Goal: Transaction & Acquisition: Purchase product/service

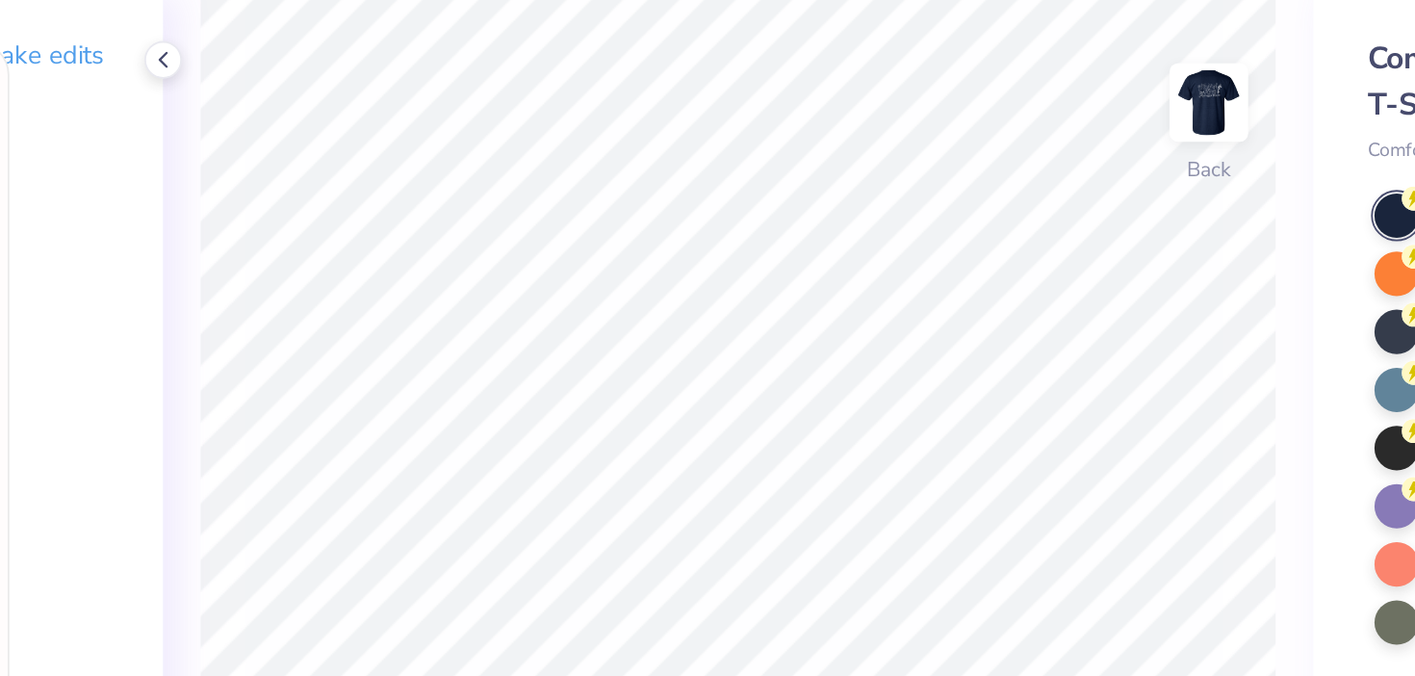
scroll to position [203, 0]
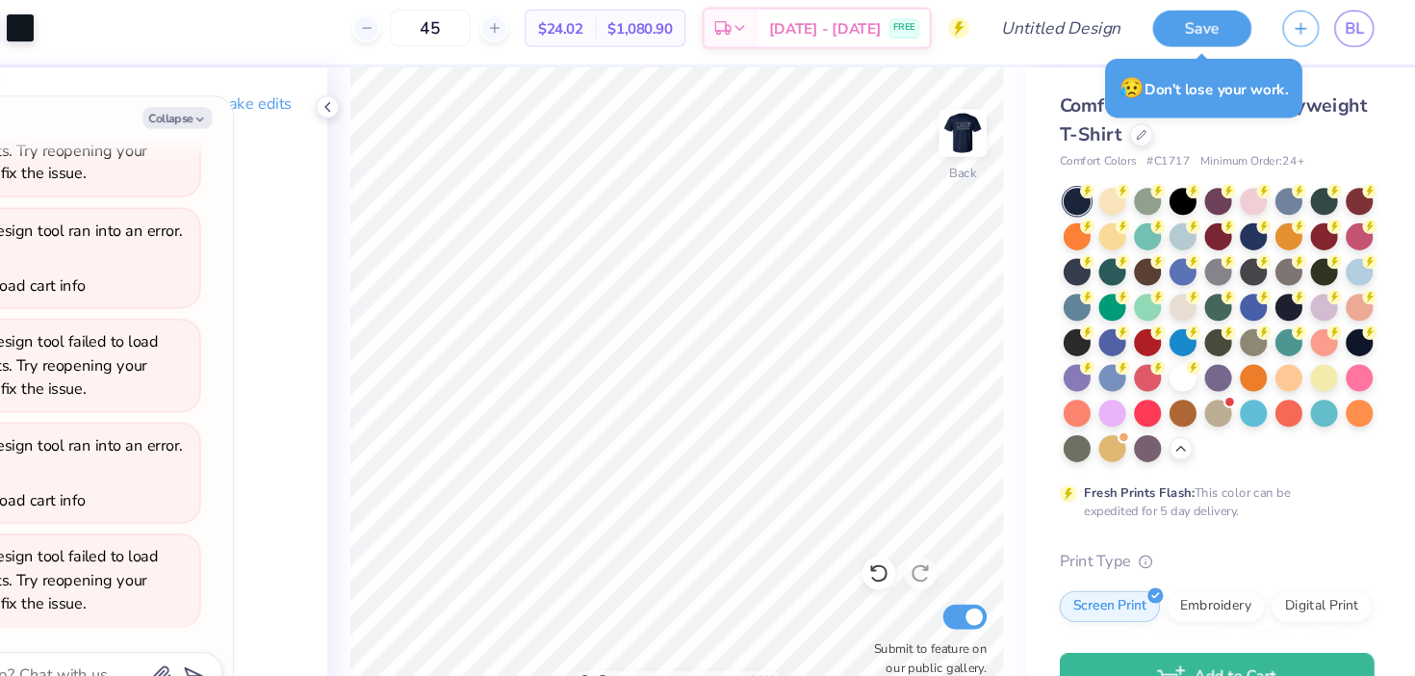
type textarea "x"
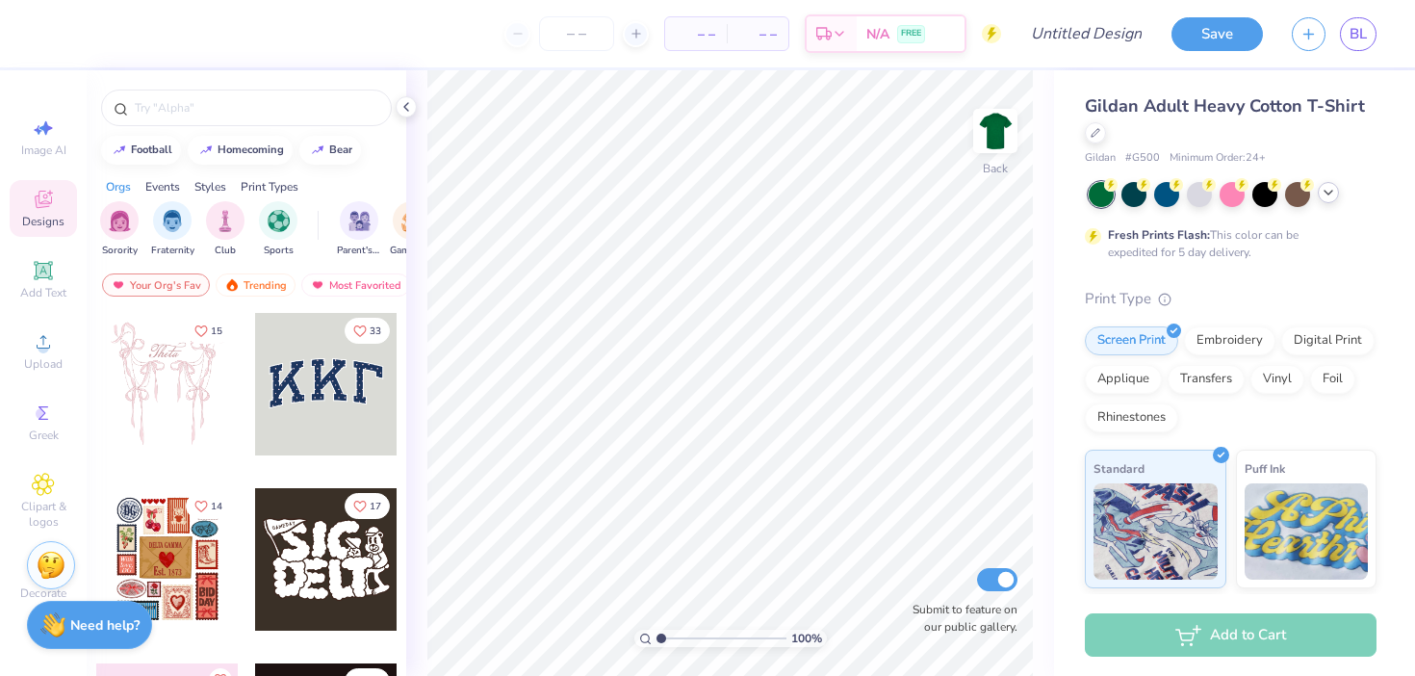
click at [1330, 198] on icon at bounding box center [1327, 192] width 15 height 15
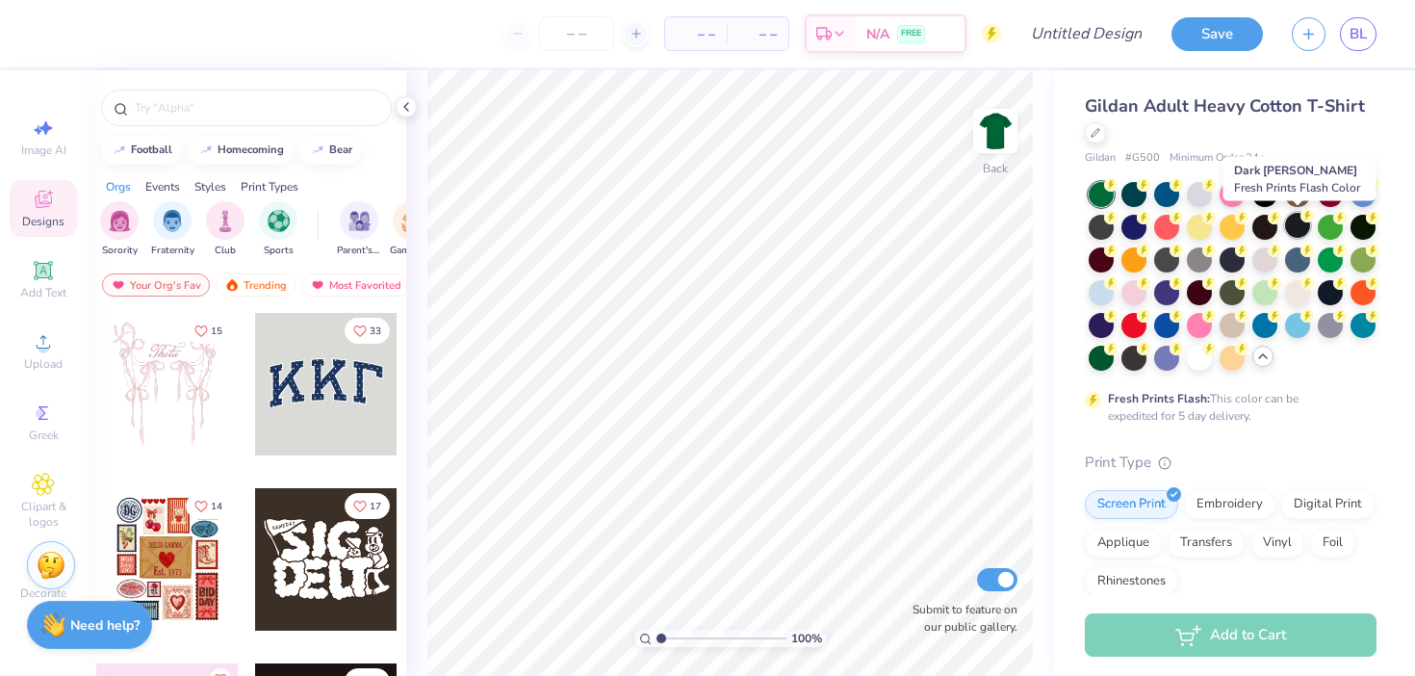
click at [1295, 224] on div at bounding box center [1297, 225] width 25 height 25
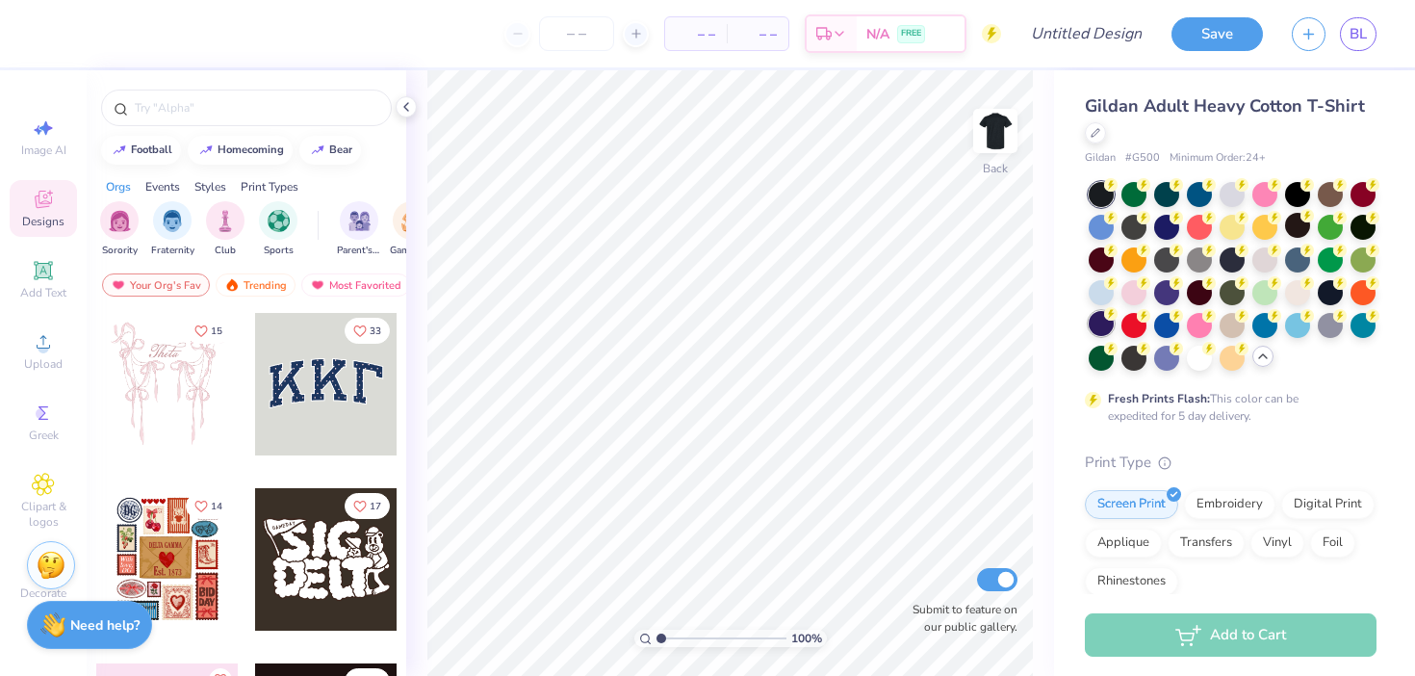
click at [1101, 326] on div at bounding box center [1100, 323] width 25 height 25
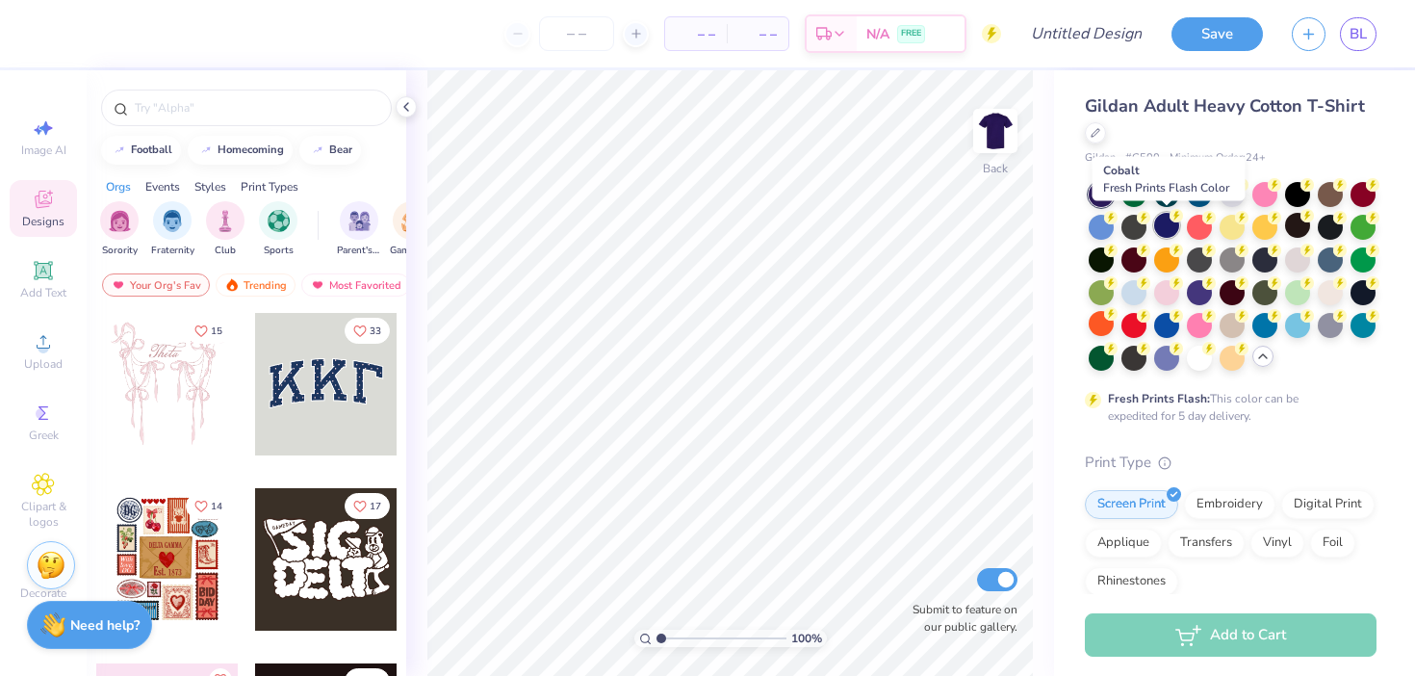
click at [1166, 223] on div at bounding box center [1166, 225] width 25 height 25
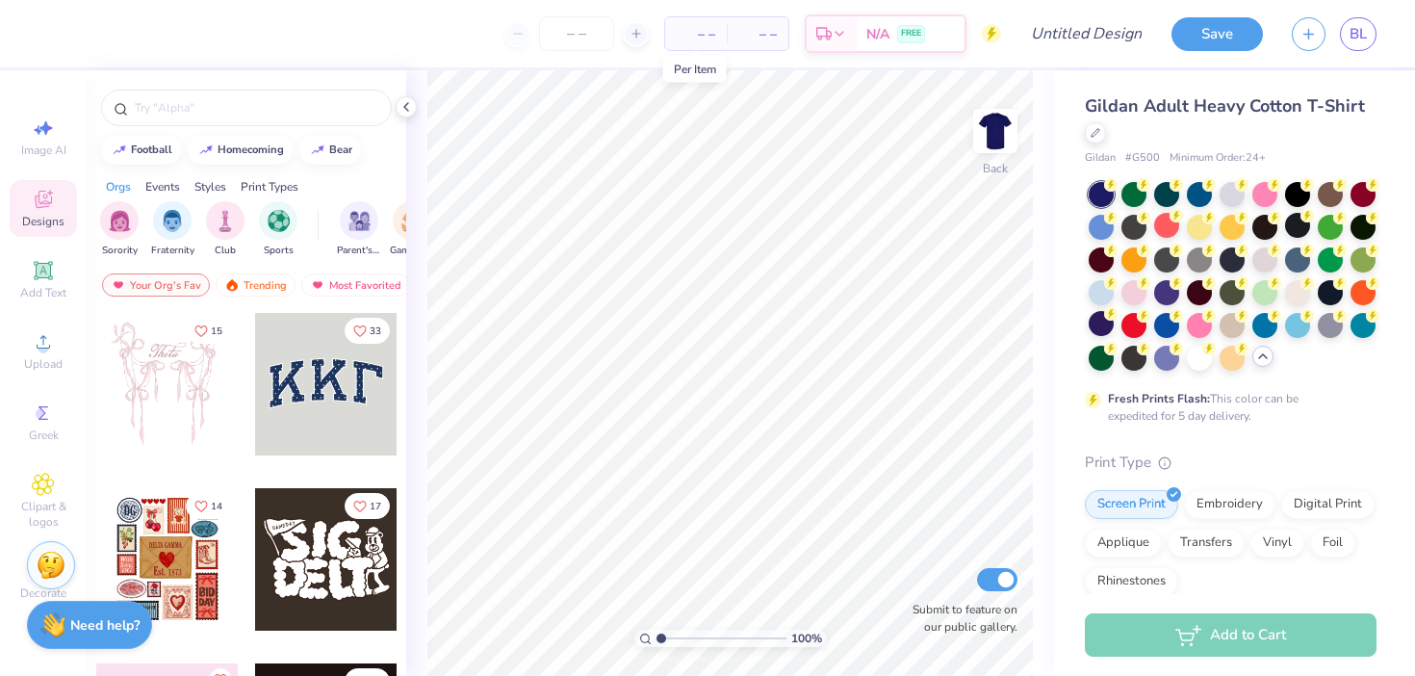
click at [694, 36] on span "– –" at bounding box center [695, 34] width 38 height 20
click at [1188, 187] on div at bounding box center [1198, 192] width 25 height 25
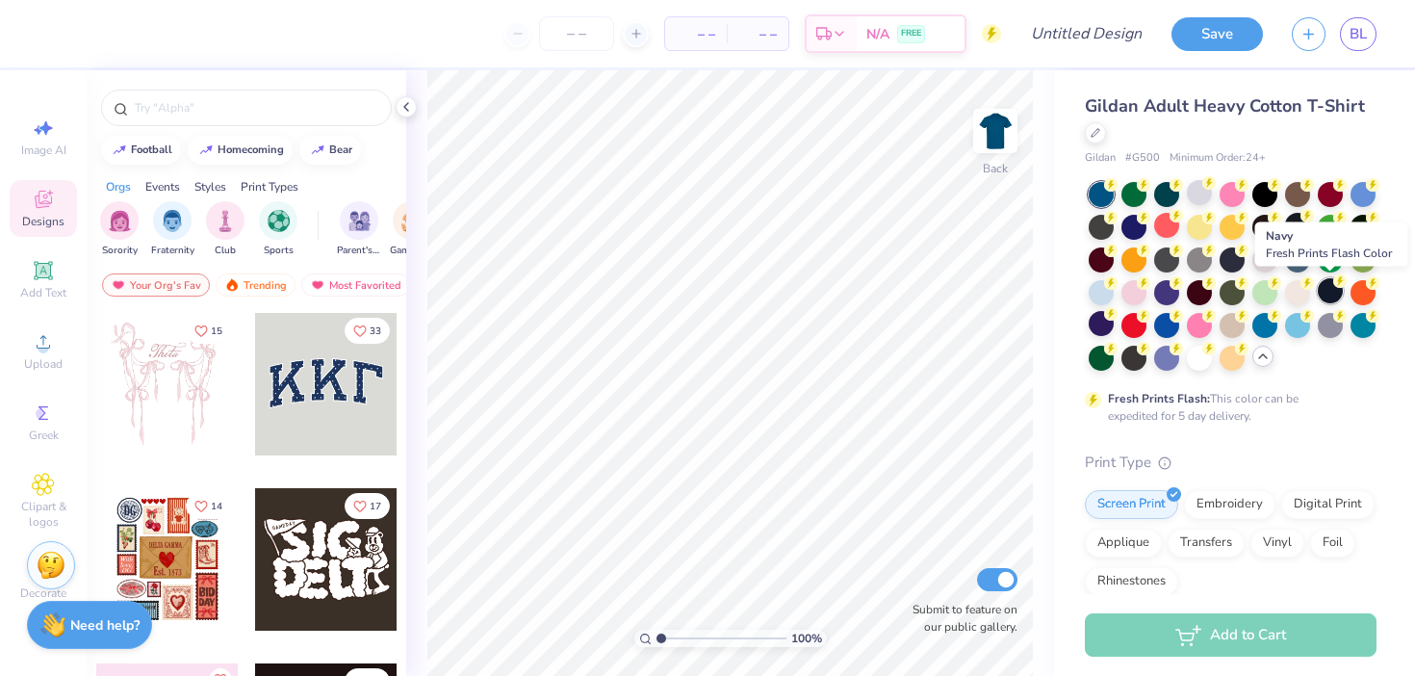
click at [1328, 299] on div at bounding box center [1329, 290] width 25 height 25
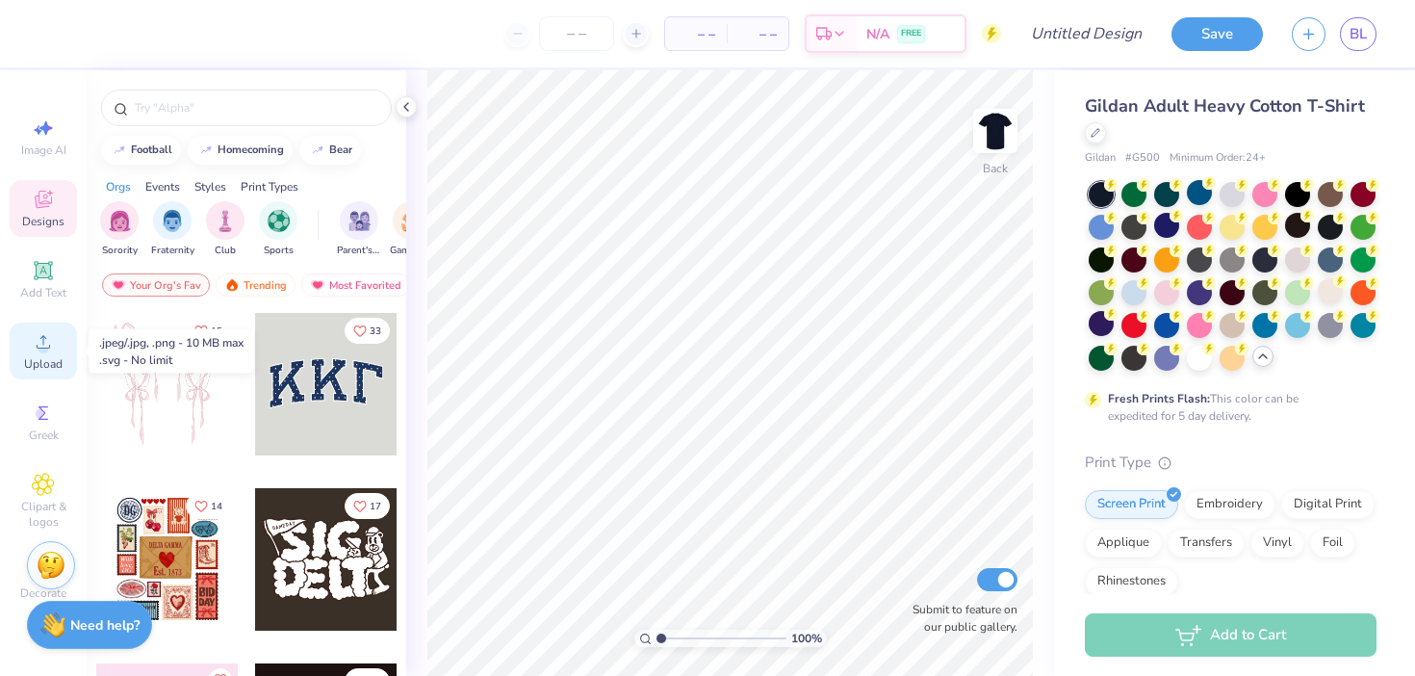
click at [40, 353] on div "Upload" at bounding box center [43, 350] width 67 height 57
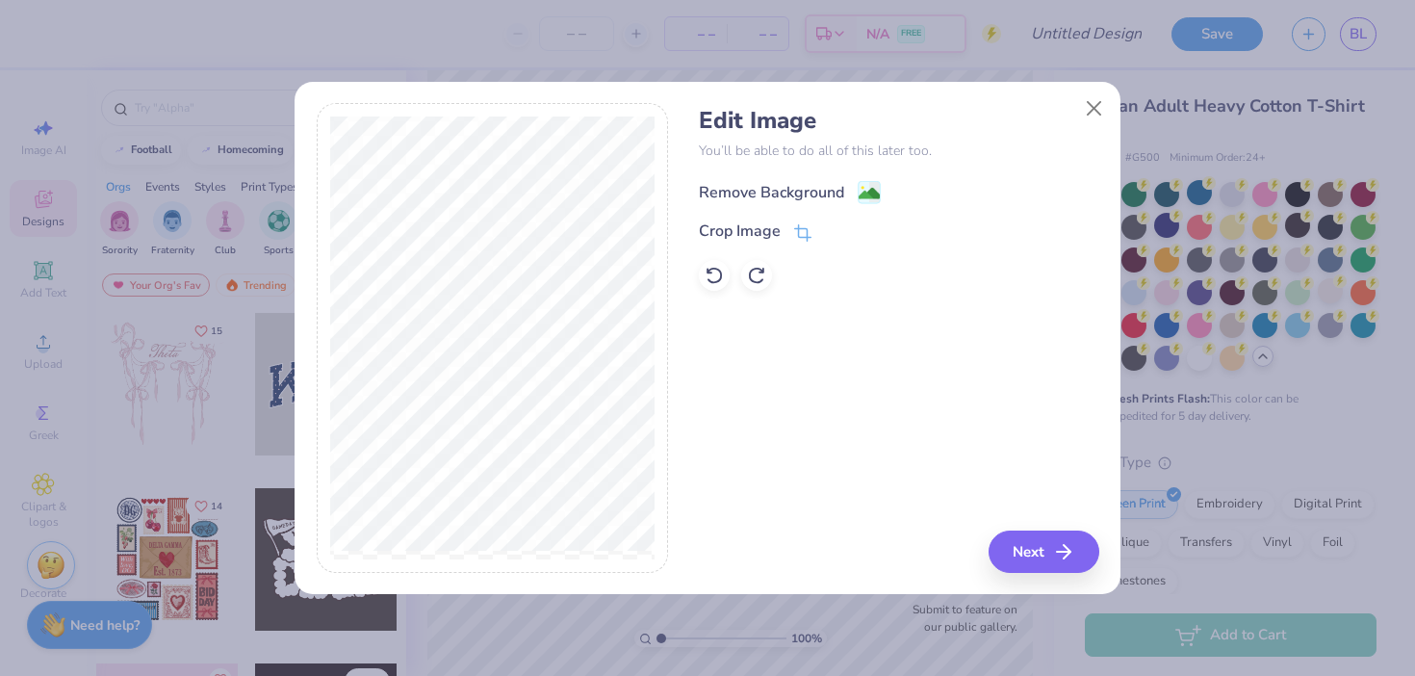
click at [796, 189] on div "Remove Background" at bounding box center [771, 192] width 145 height 23
click at [1055, 553] on button "Next" at bounding box center [1046, 551] width 111 height 42
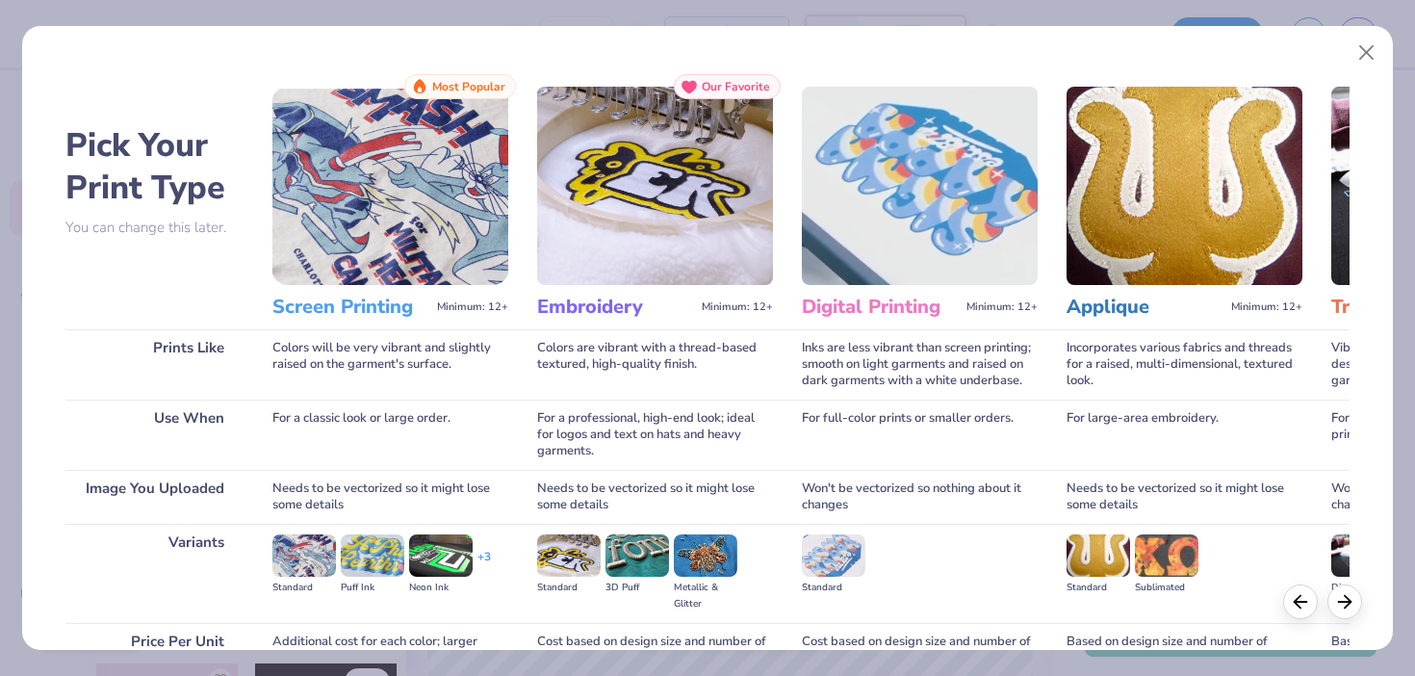
click at [382, 191] on img at bounding box center [390, 186] width 236 height 198
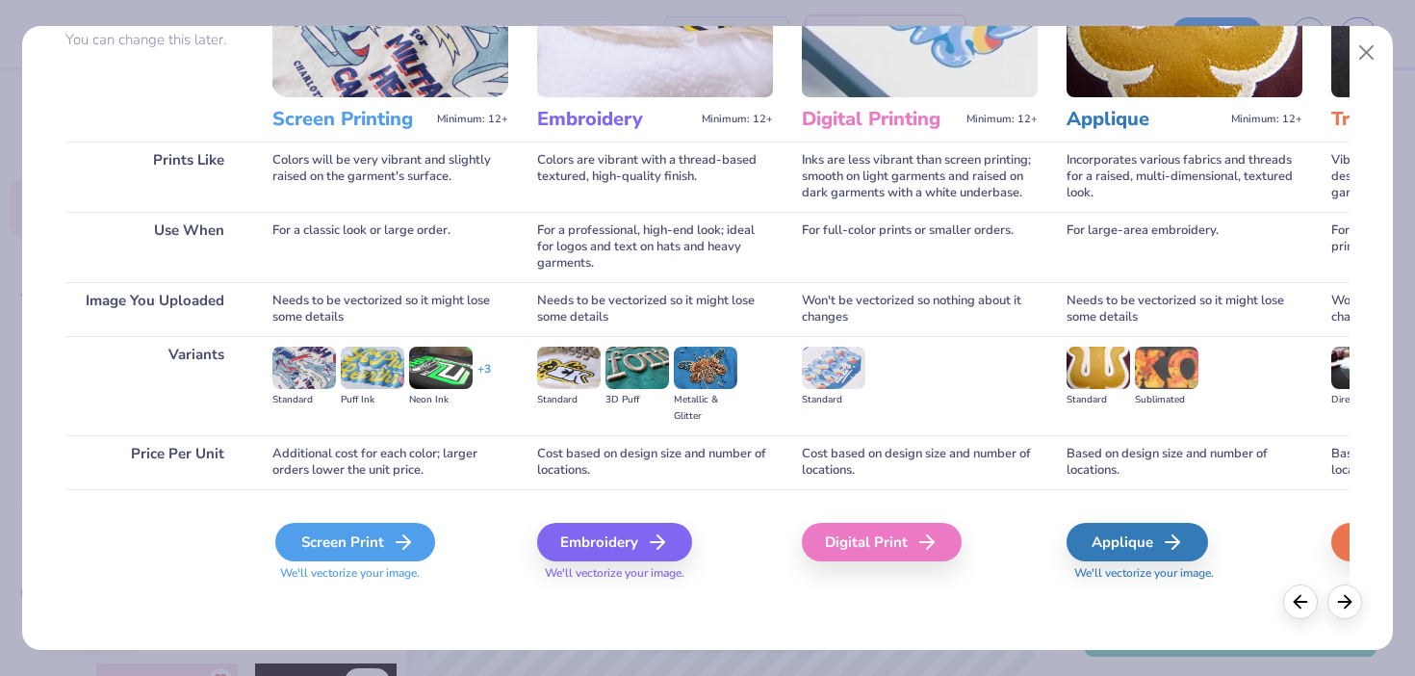
click at [344, 542] on div "Screen Print" at bounding box center [355, 542] width 160 height 38
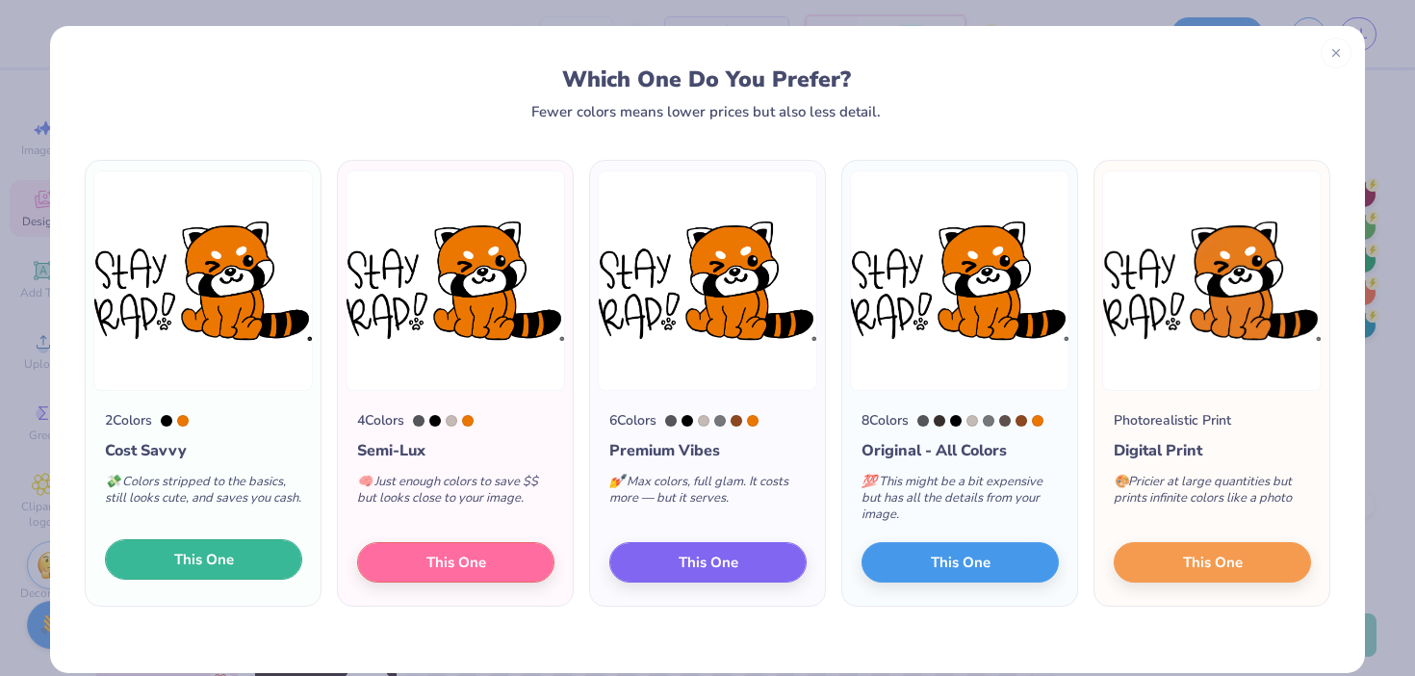
click at [235, 567] on button "This One" at bounding box center [203, 559] width 197 height 40
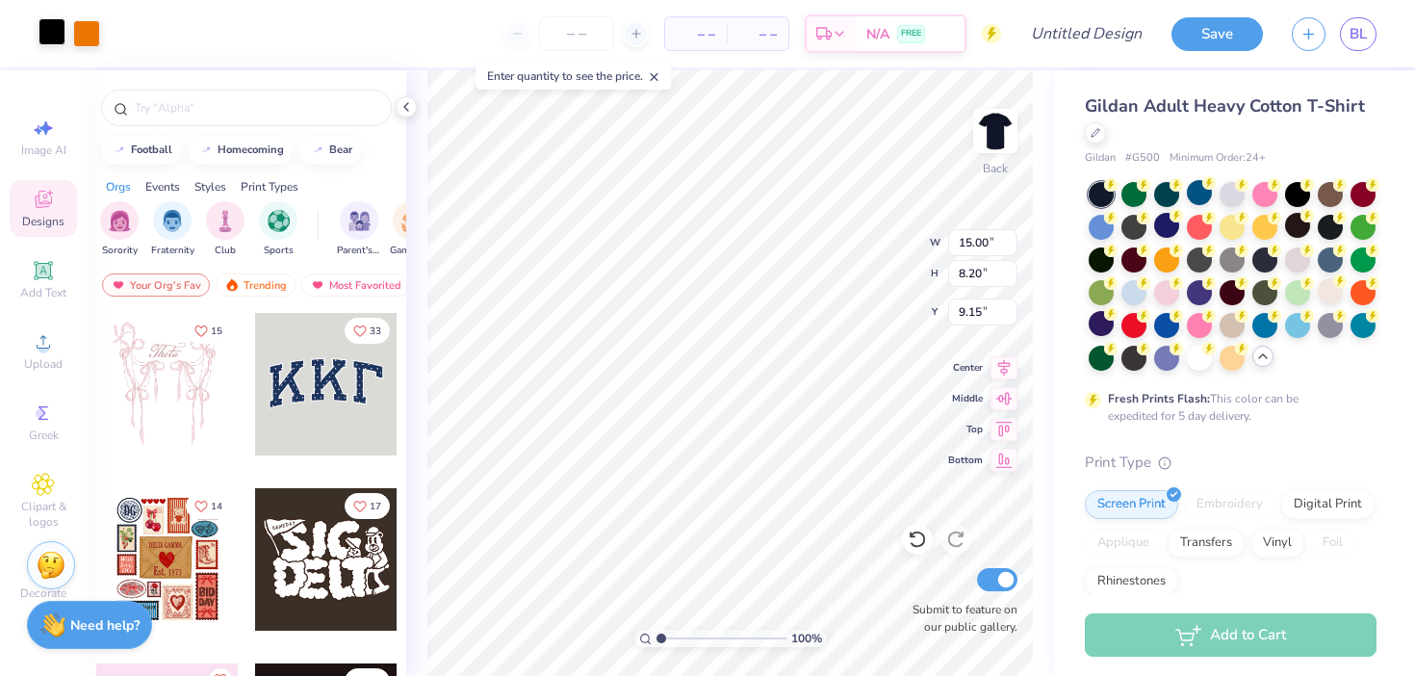
click at [57, 34] on div at bounding box center [51, 31] width 27 height 27
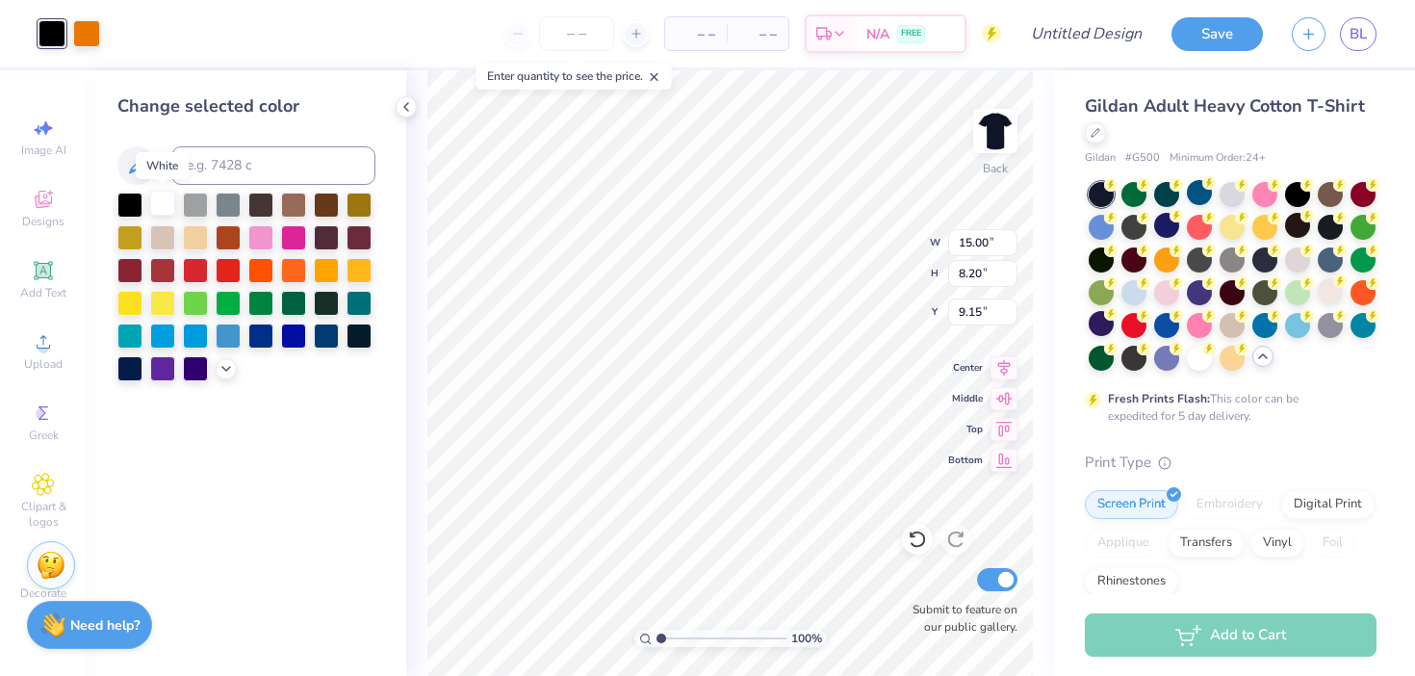
click at [154, 212] on div at bounding box center [162, 203] width 25 height 25
type input "6.93"
type input "3.79"
type input "3.00"
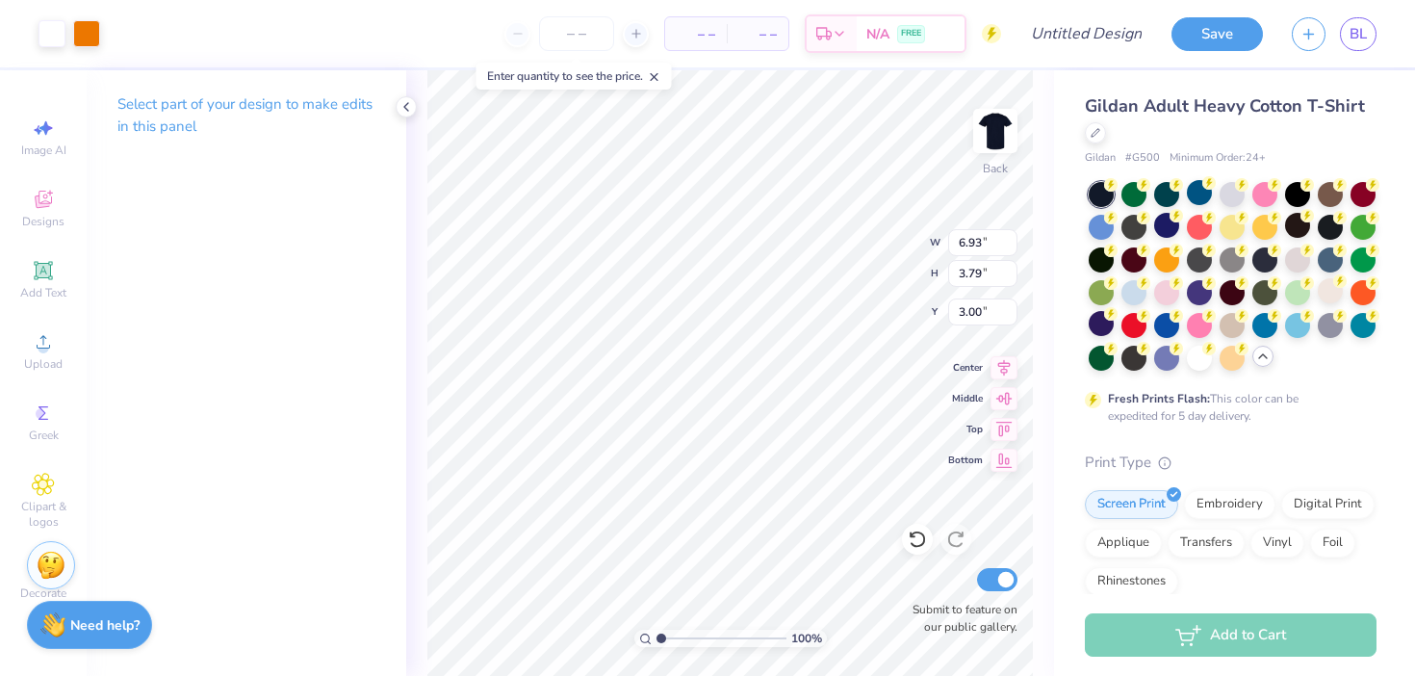
type input "8.49"
type input "11.97"
type input "6.54"
type input "5.74"
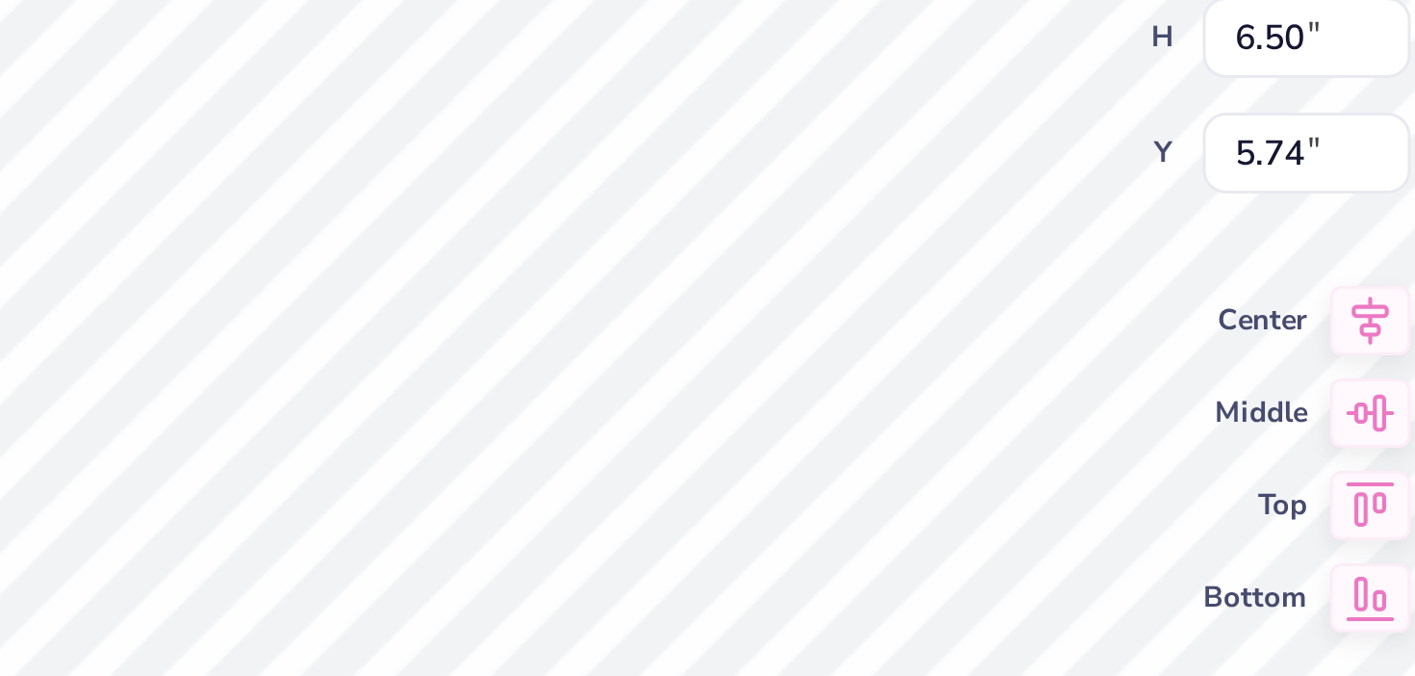
type input "4.35"
type input "2.54"
type input "9.55"
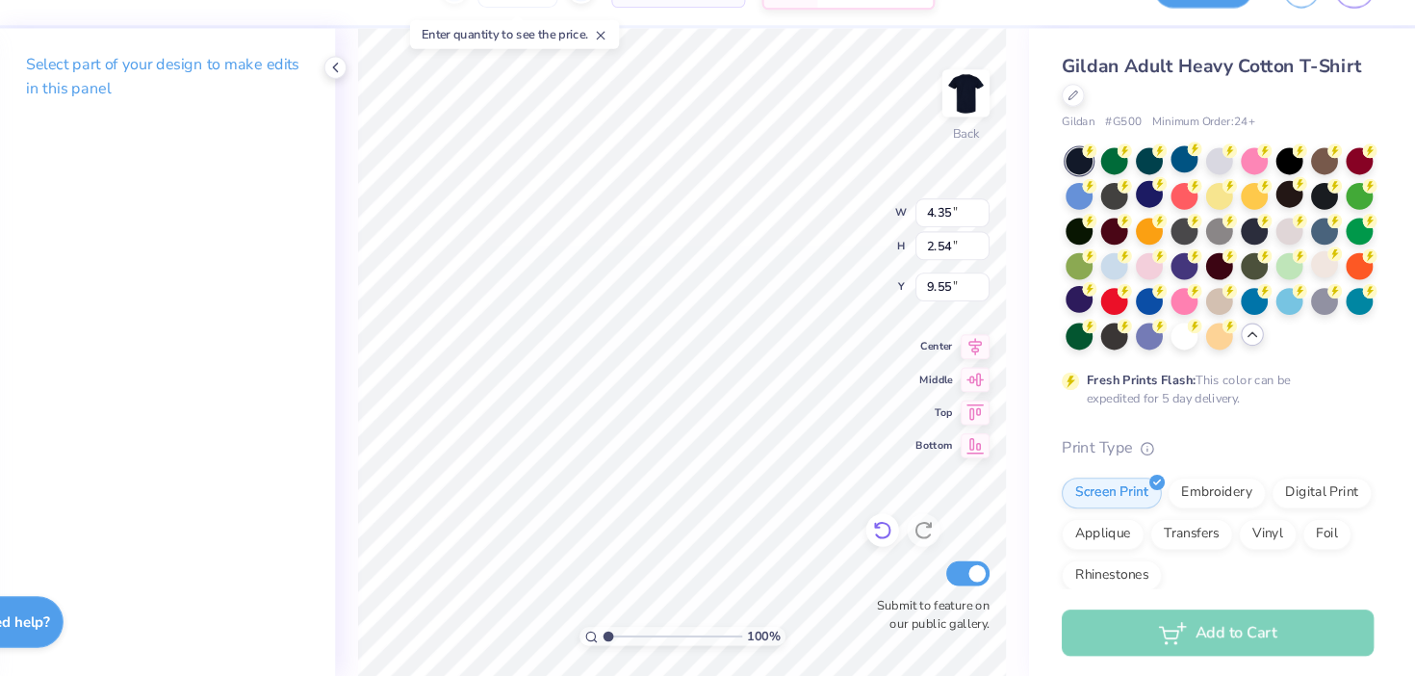
click at [914, 545] on icon at bounding box center [916, 538] width 19 height 19
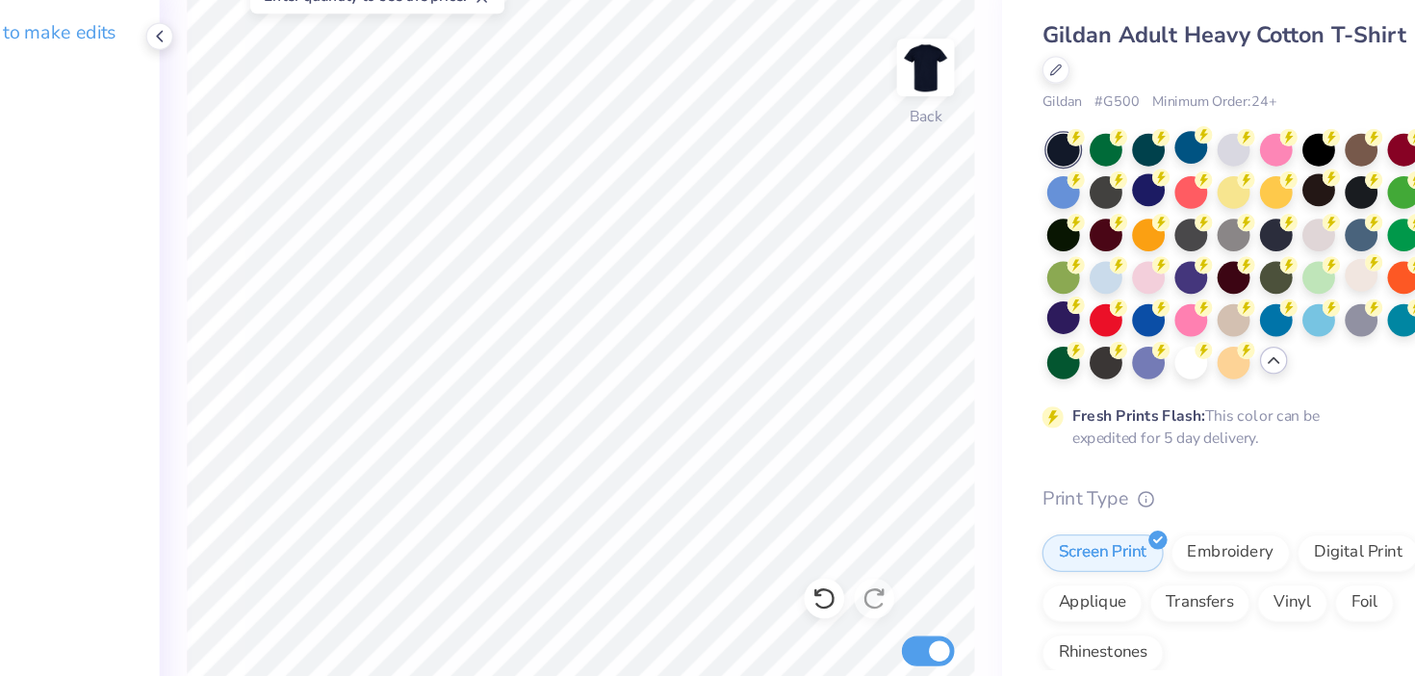
scroll to position [0, 0]
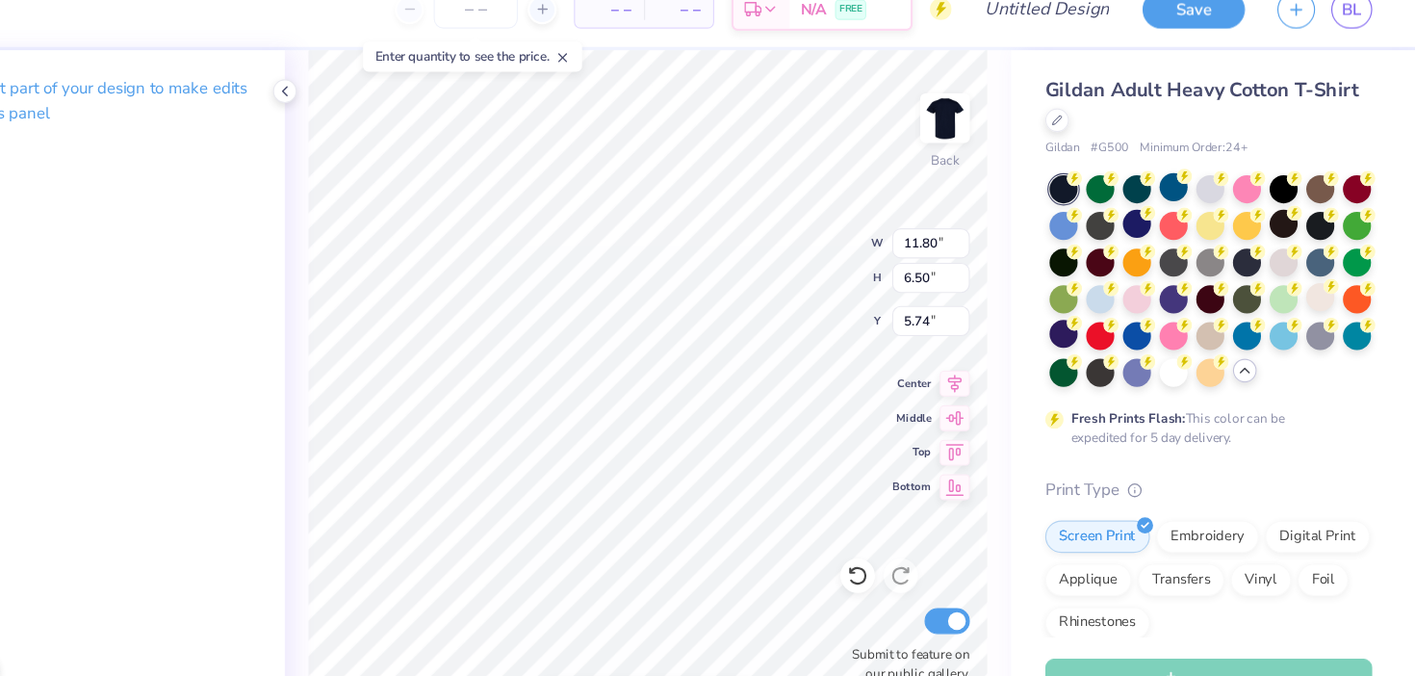
type input "5.33"
type input "2.93"
type input "4.06"
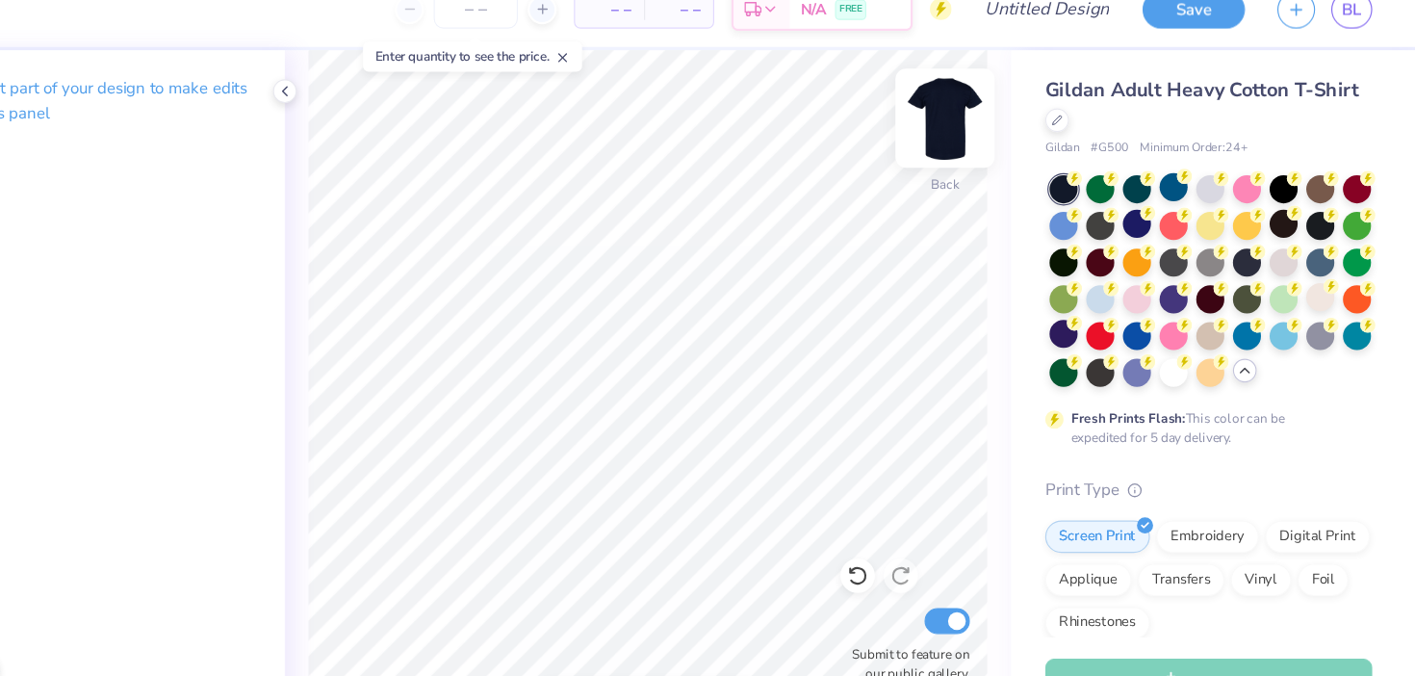
click at [1000, 140] on img at bounding box center [995, 130] width 77 height 77
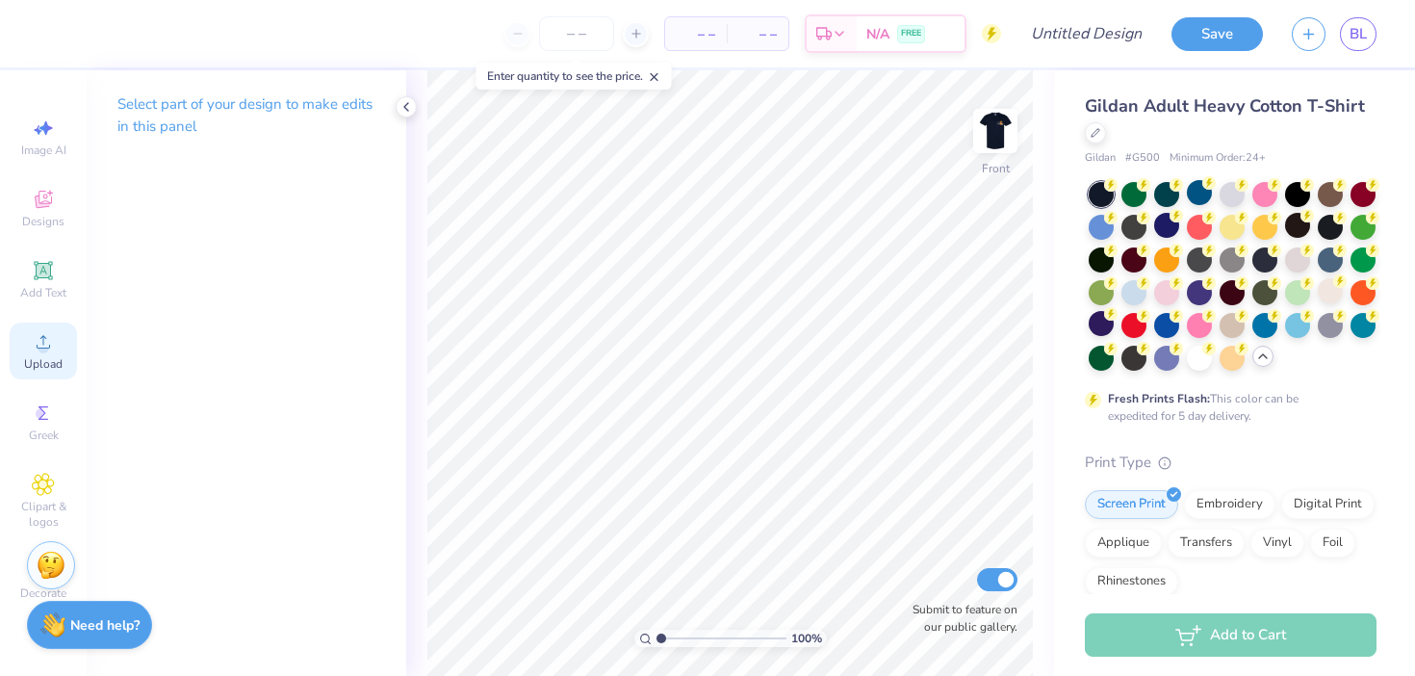
click at [55, 333] on div "Upload" at bounding box center [43, 350] width 67 height 57
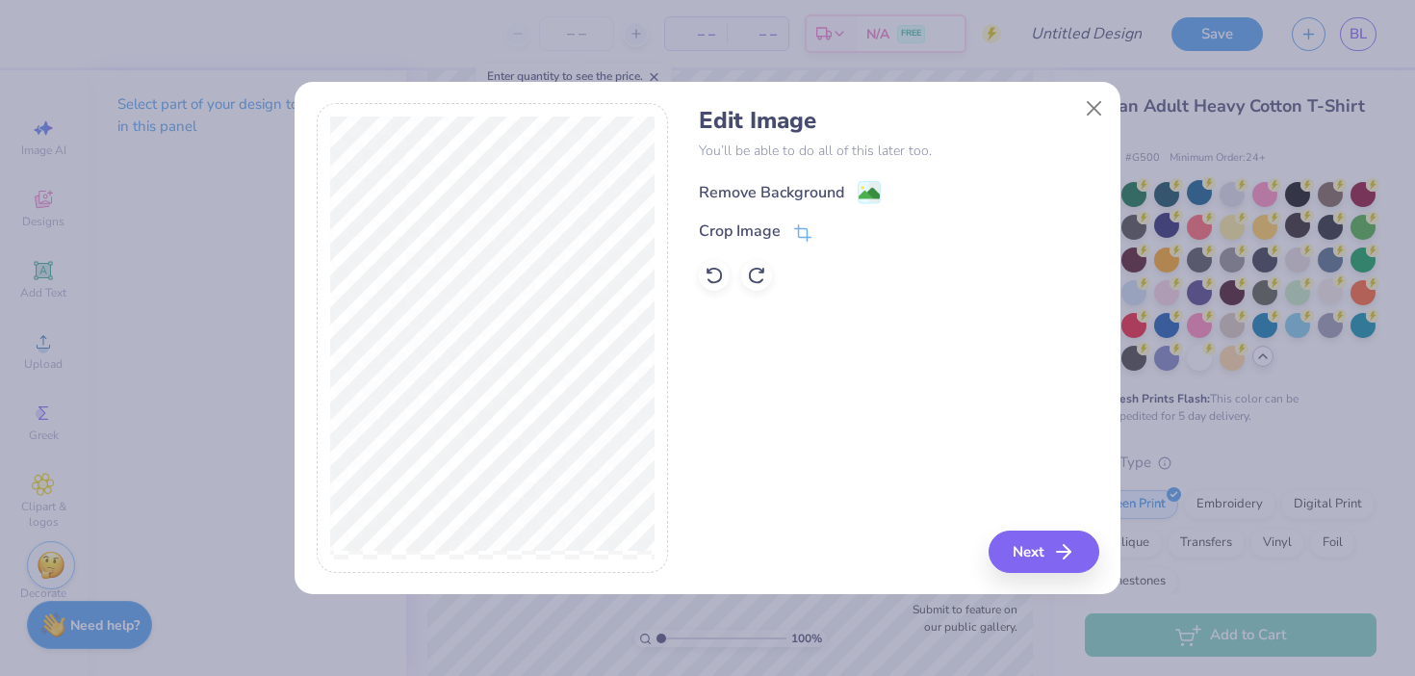
click at [754, 191] on div "Remove Background" at bounding box center [771, 192] width 145 height 23
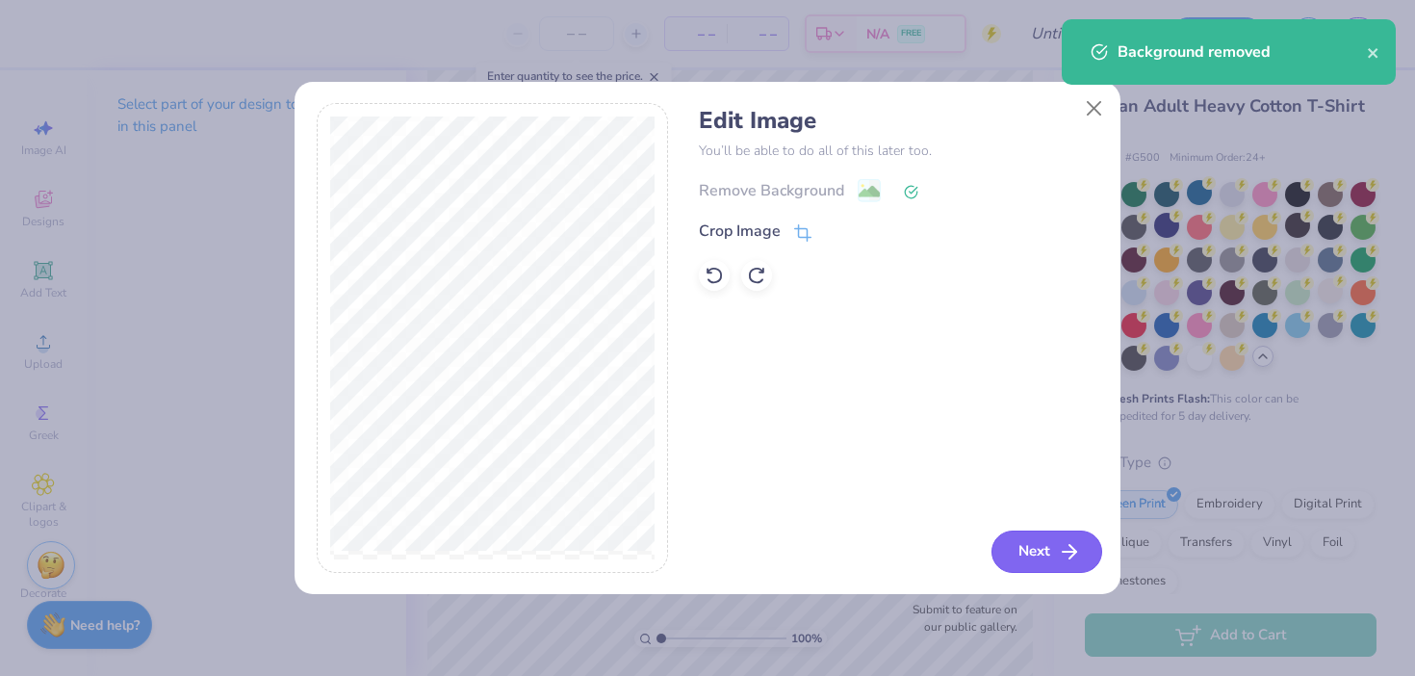
click at [1059, 553] on icon "button" at bounding box center [1069, 551] width 23 height 23
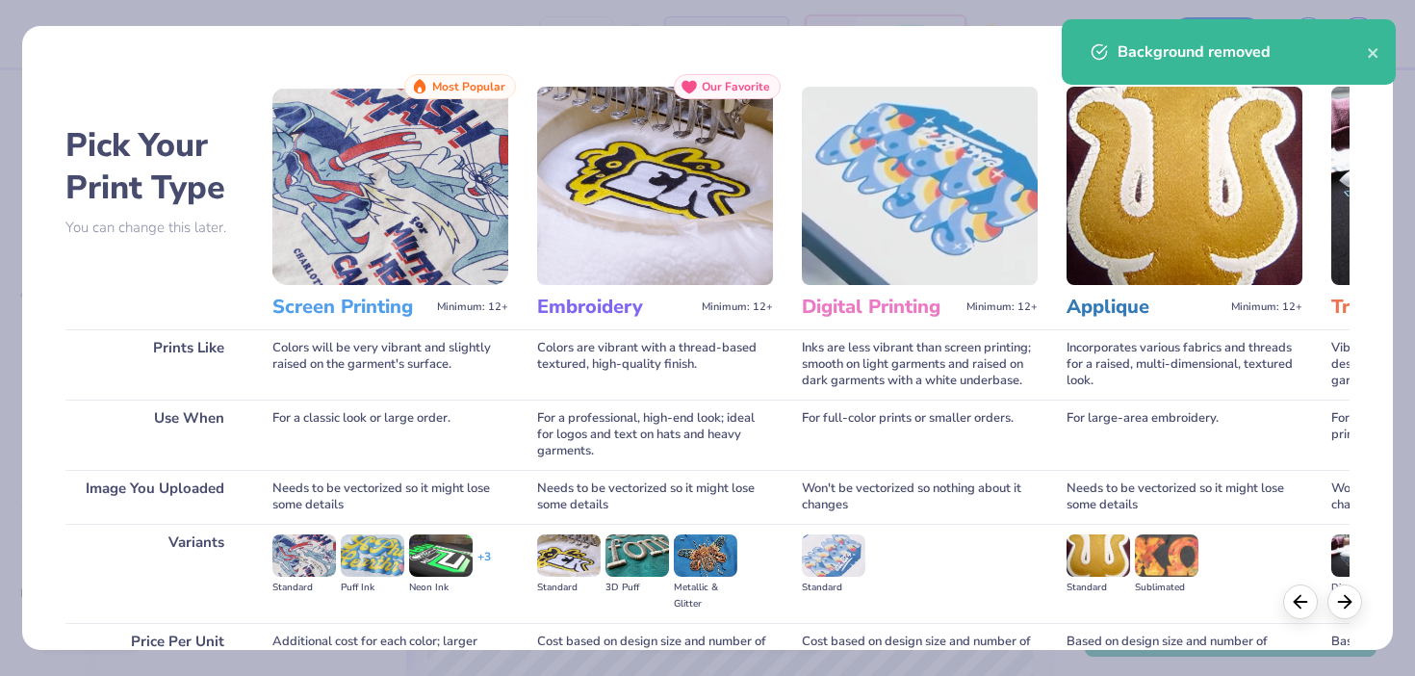
click at [350, 219] on img at bounding box center [390, 186] width 236 height 198
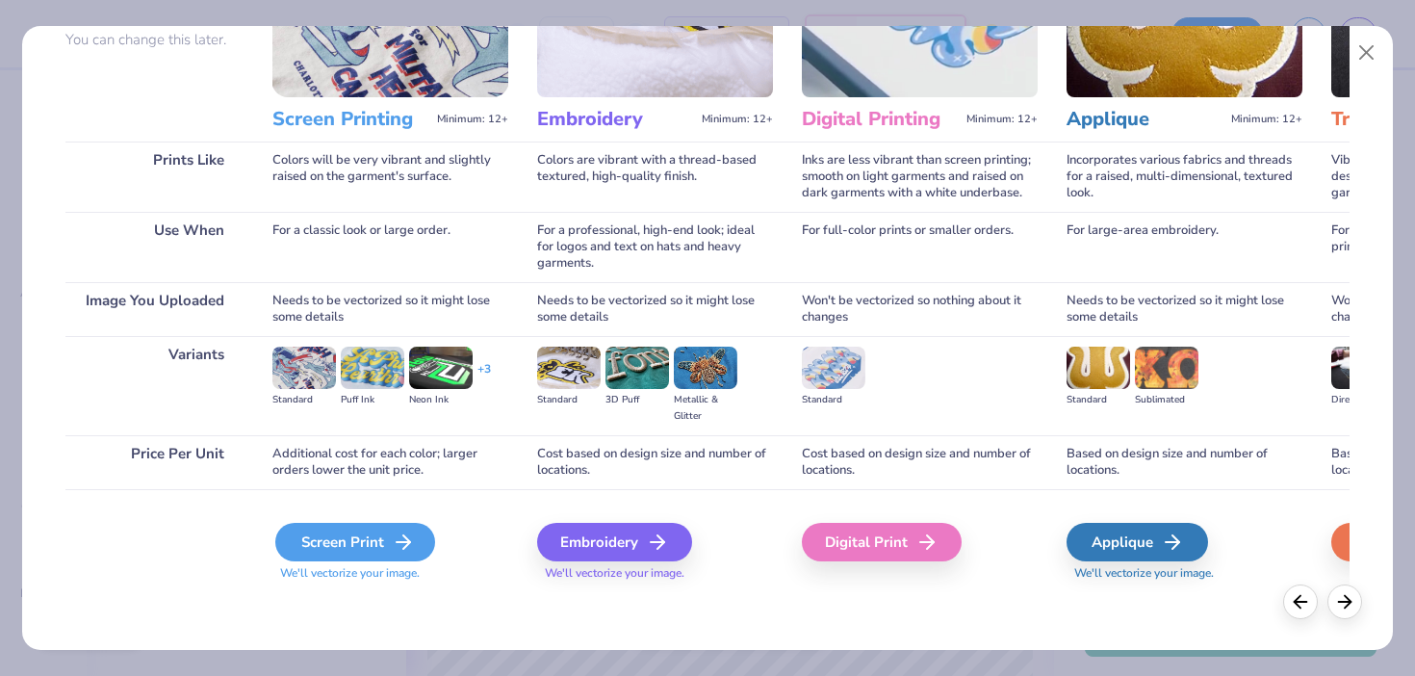
click at [373, 548] on div "Screen Print" at bounding box center [355, 542] width 160 height 38
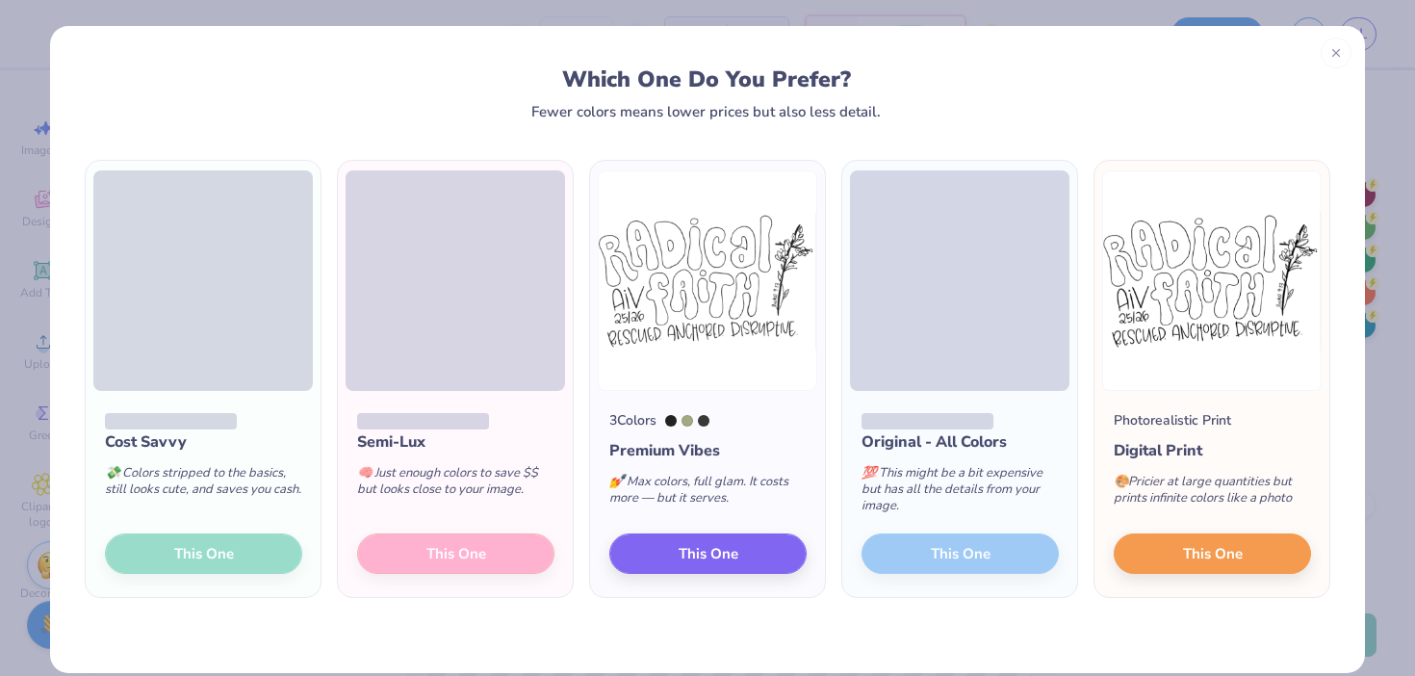
click at [194, 549] on div "Cost Savvy 💸 Colors stripped to the basics, still looks cute, and saves you cas…" at bounding box center [203, 494] width 235 height 206
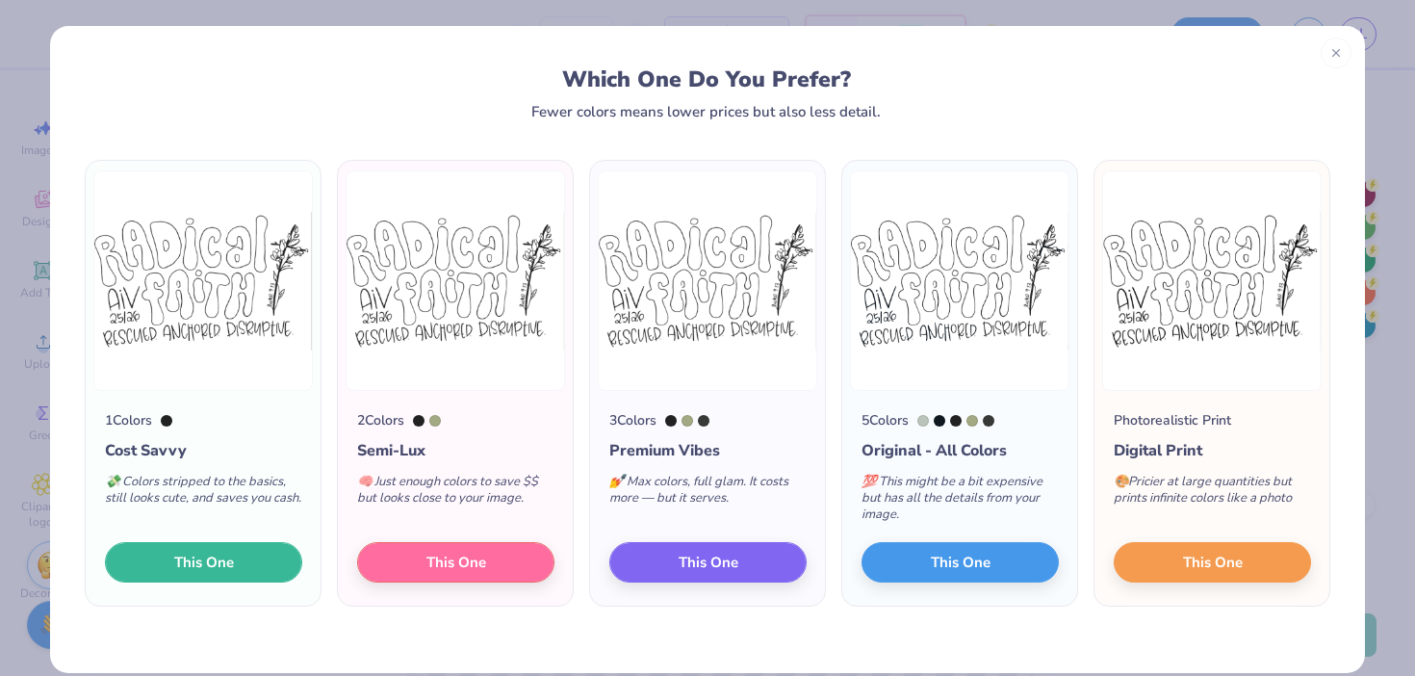
click at [184, 568] on span "This One" at bounding box center [204, 562] width 60 height 22
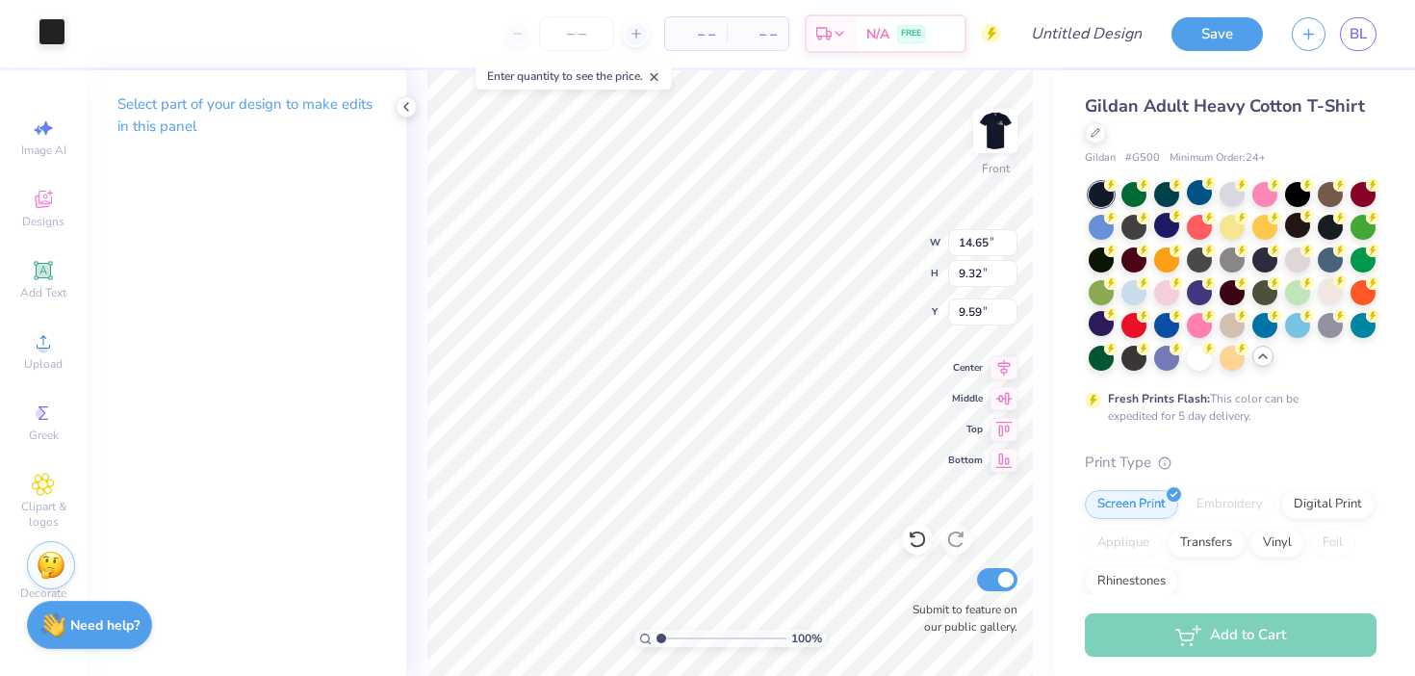
click at [57, 37] on div at bounding box center [51, 31] width 27 height 27
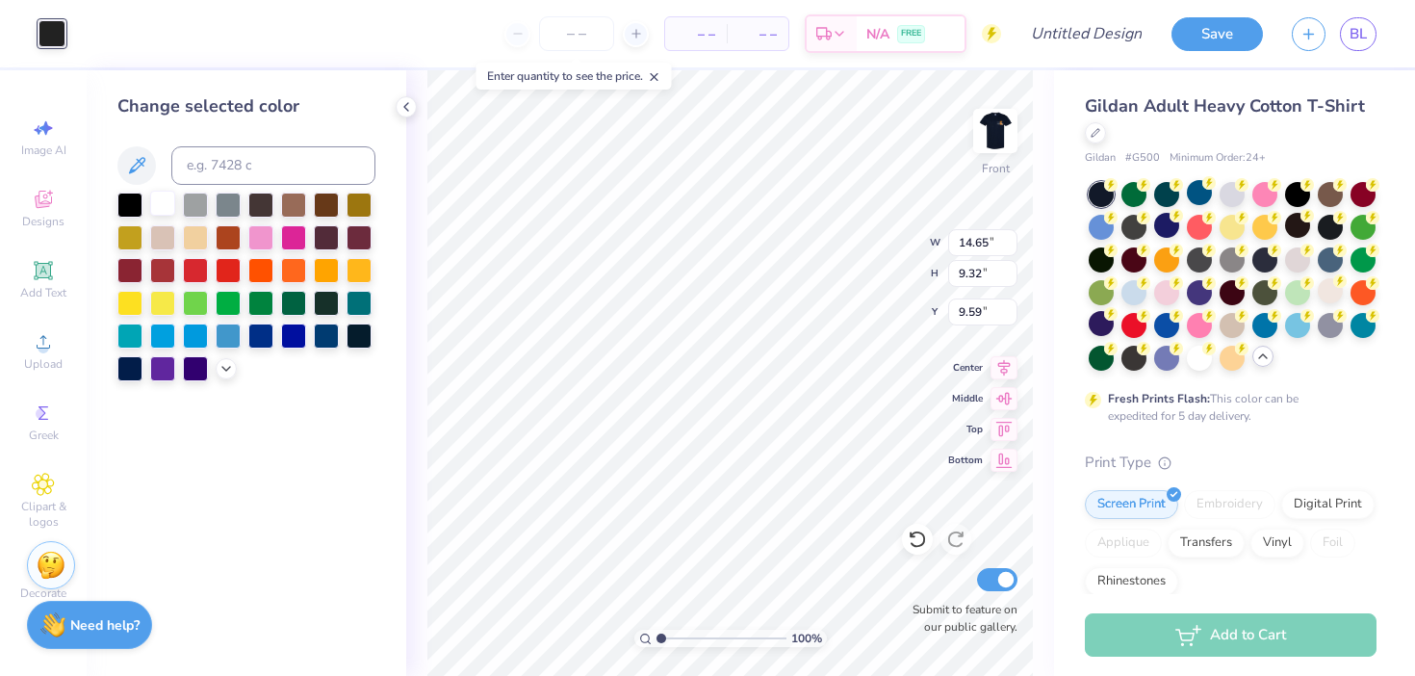
click at [167, 214] on div at bounding box center [162, 203] width 25 height 25
type input "10.87"
type input "6.92"
type input "5.38"
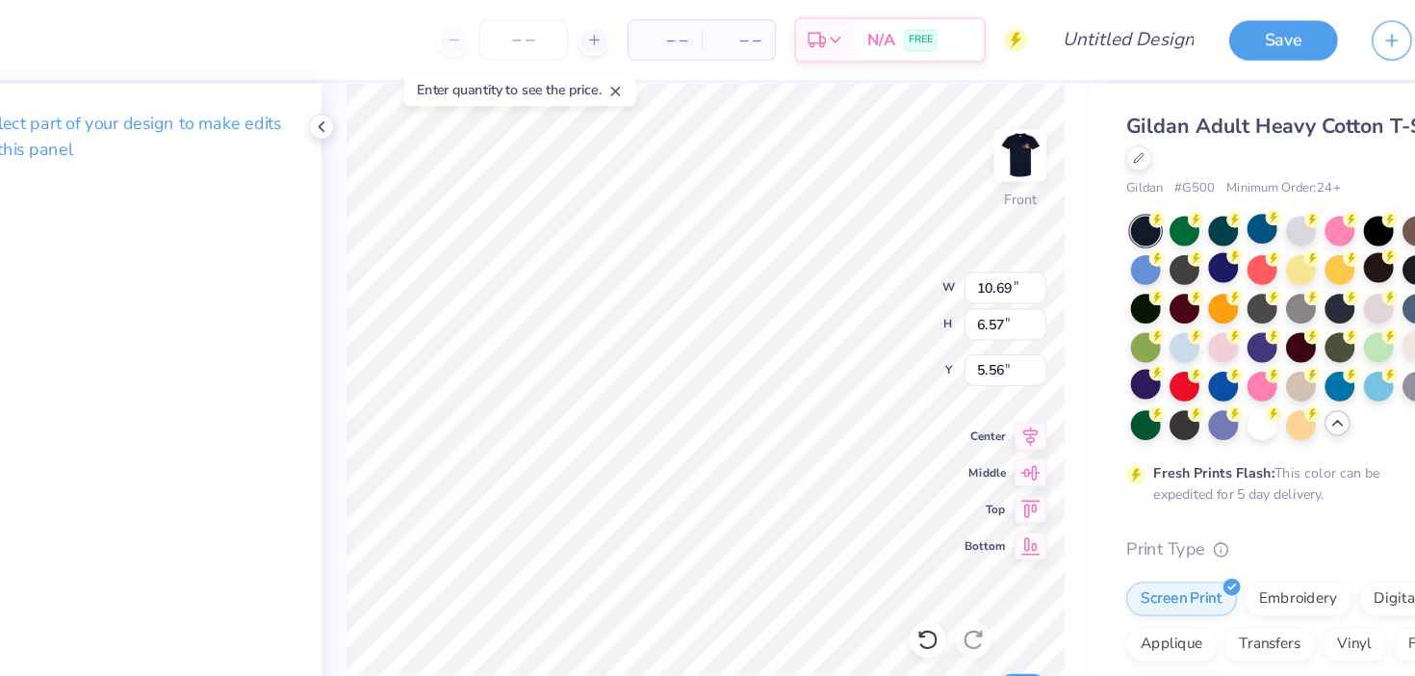
type input "12.21"
type input "7.51"
type input "5.66"
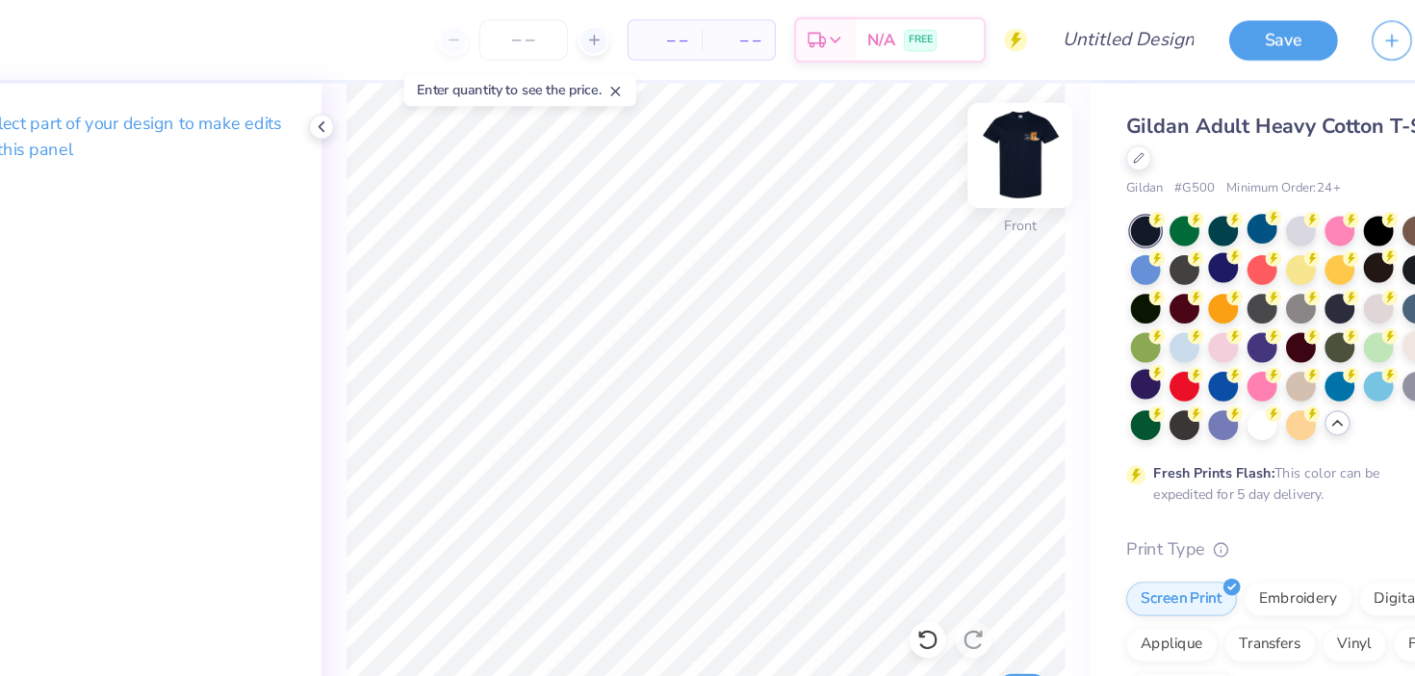
click at [997, 140] on img at bounding box center [995, 130] width 77 height 77
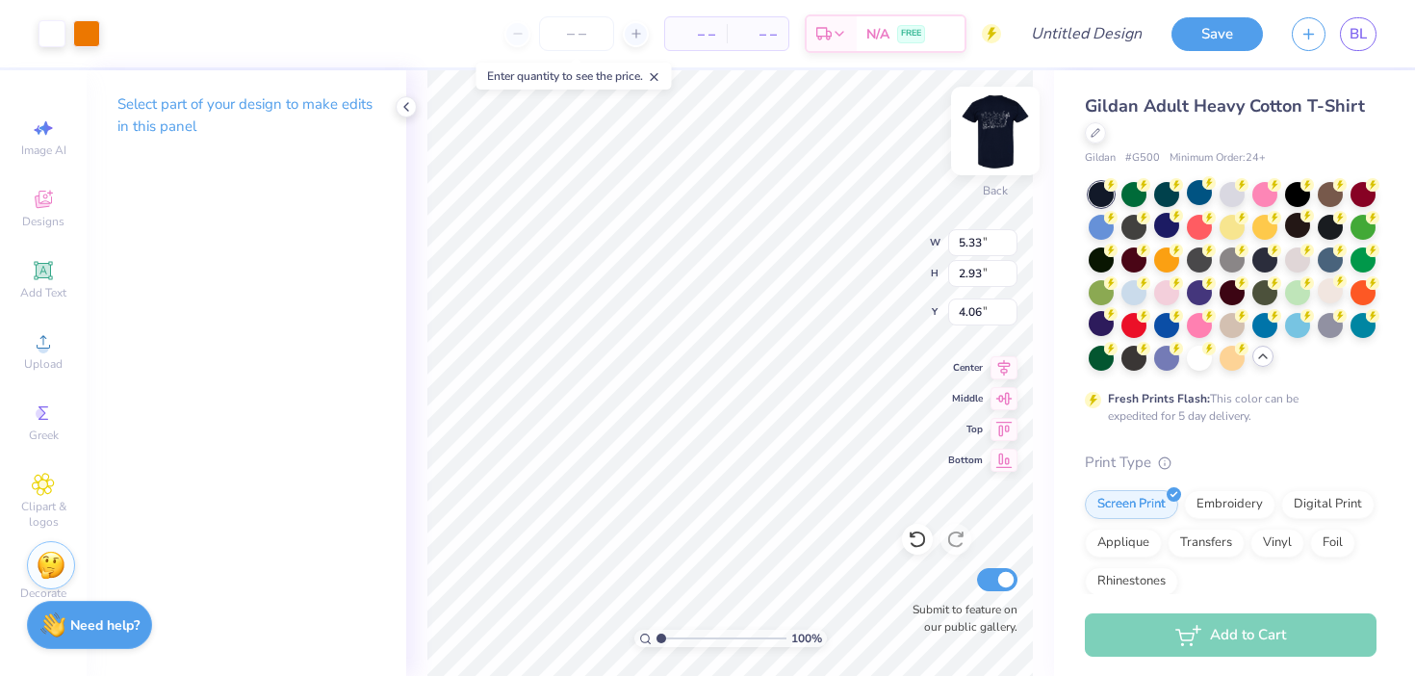
type input "3.80"
click at [669, 41] on div "– – Per Item" at bounding box center [696, 33] width 62 height 33
click at [696, 28] on span "– –" at bounding box center [695, 34] width 38 height 20
click at [698, 36] on span "– –" at bounding box center [695, 34] width 38 height 20
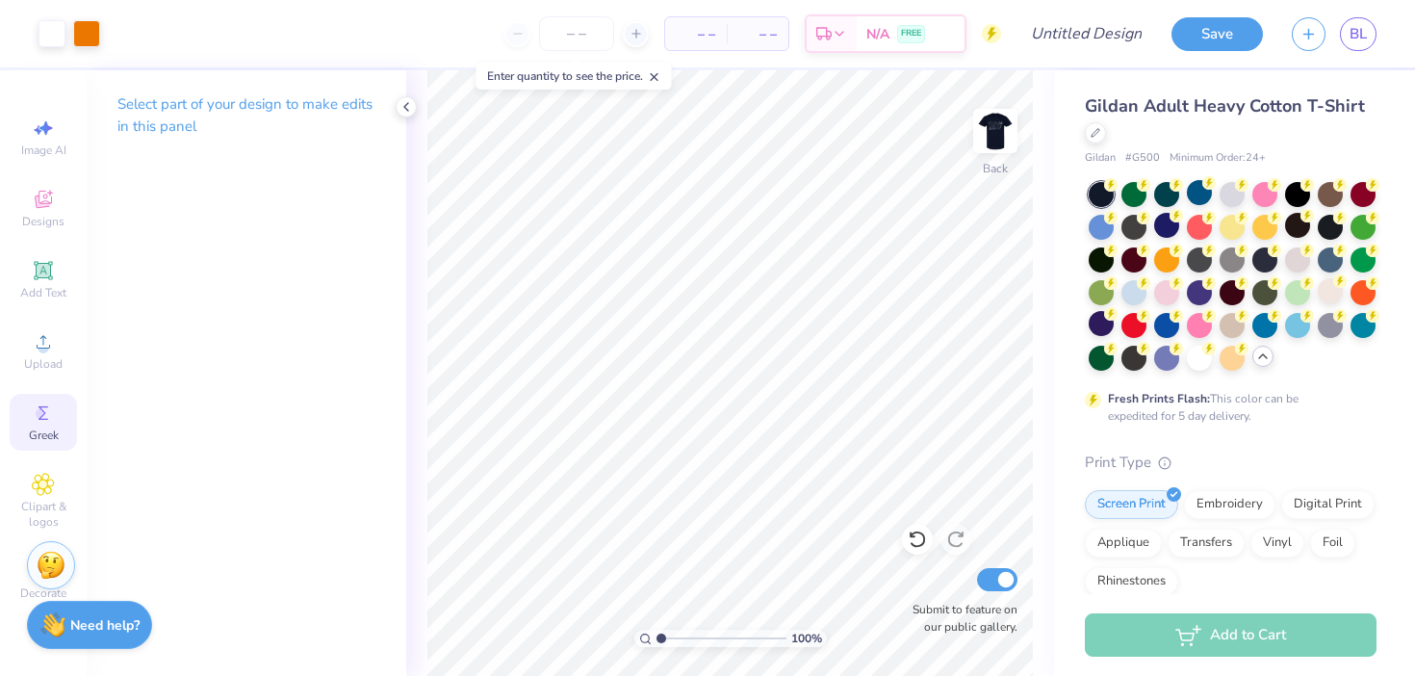
click at [48, 395] on div "Greek" at bounding box center [43, 422] width 67 height 57
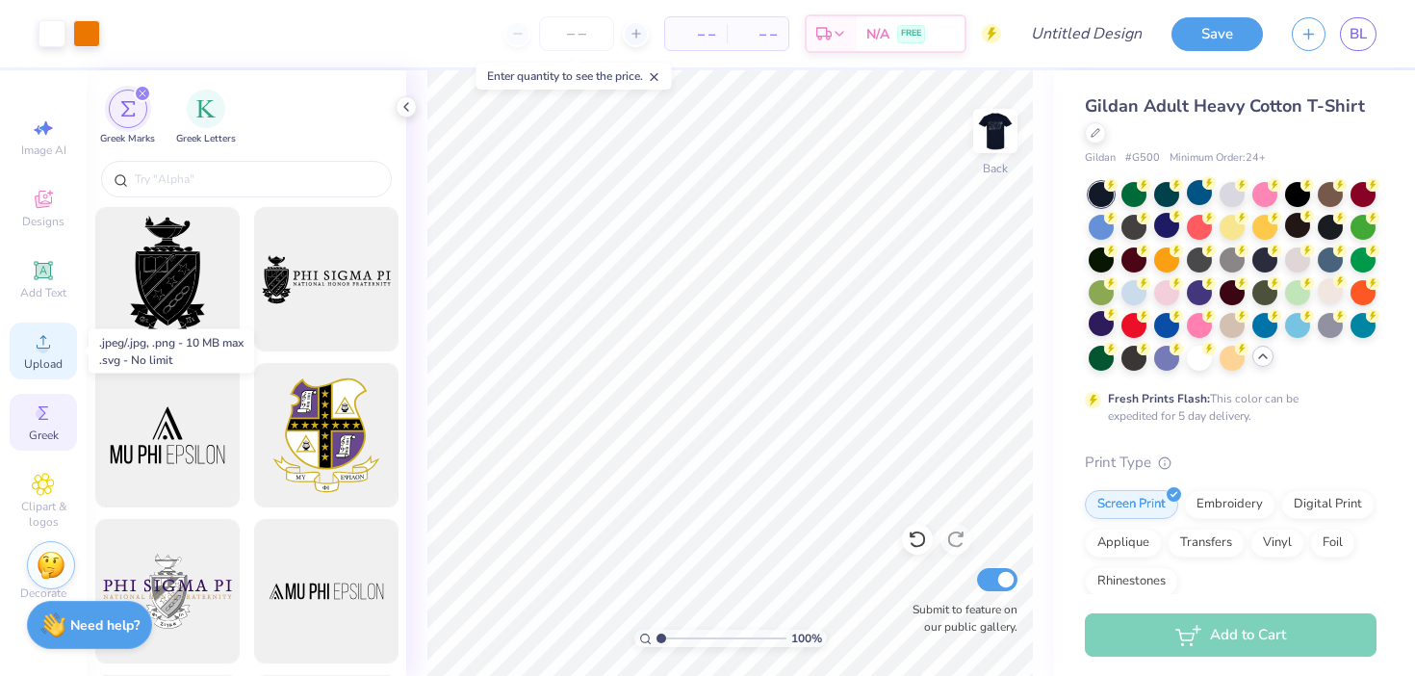
click at [37, 335] on icon at bounding box center [43, 341] width 23 height 23
click at [45, 153] on span "Image AI" at bounding box center [43, 149] width 45 height 15
select select "4"
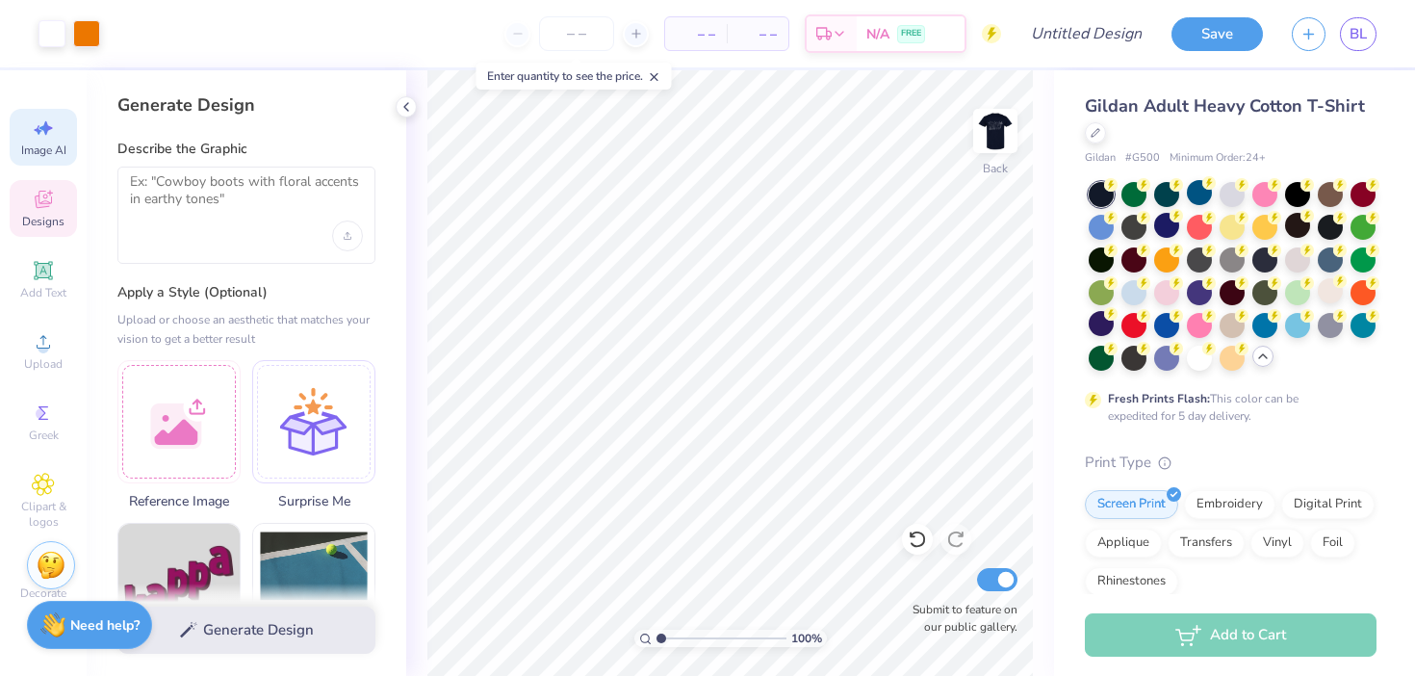
click at [39, 200] on icon at bounding box center [43, 199] width 23 height 23
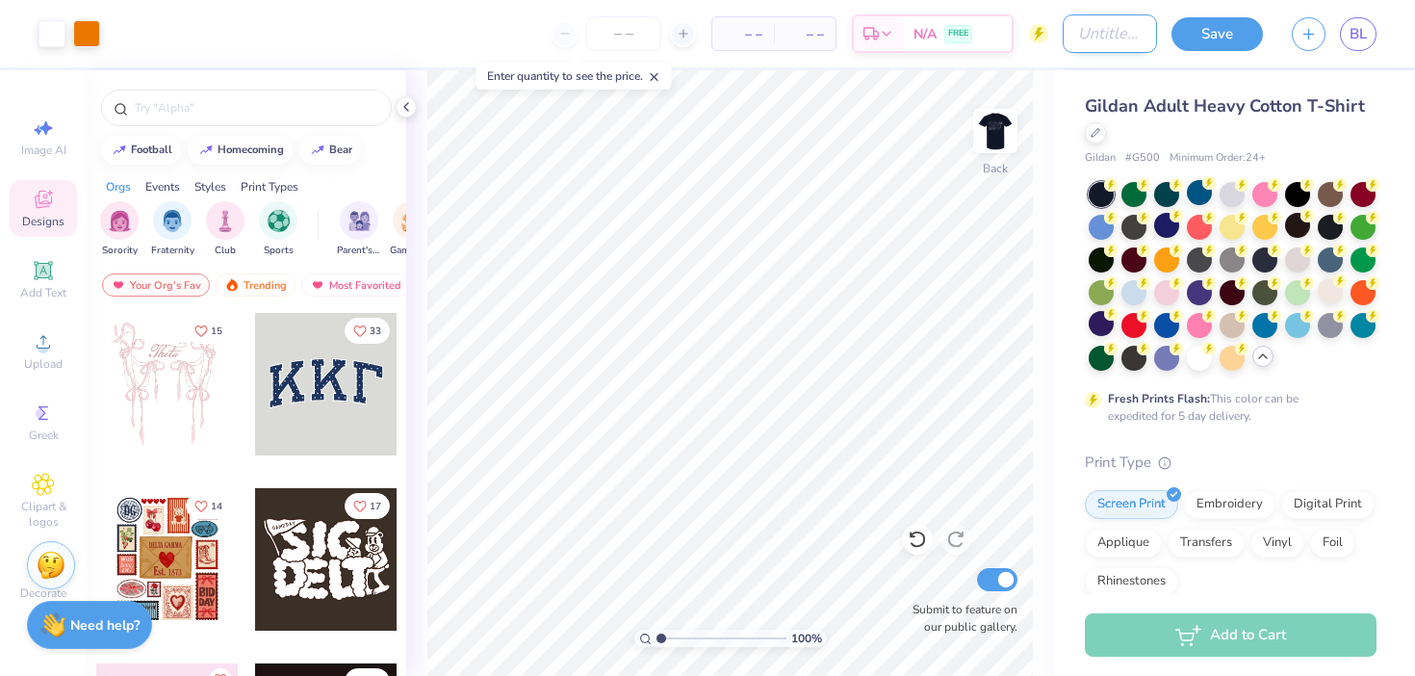
click at [1080, 37] on input "Design Title" at bounding box center [1109, 33] width 94 height 38
type input "AIV shirt"
click at [803, 45] on div "– – Total" at bounding box center [805, 33] width 62 height 33
click at [625, 33] on input "number" at bounding box center [623, 33] width 75 height 35
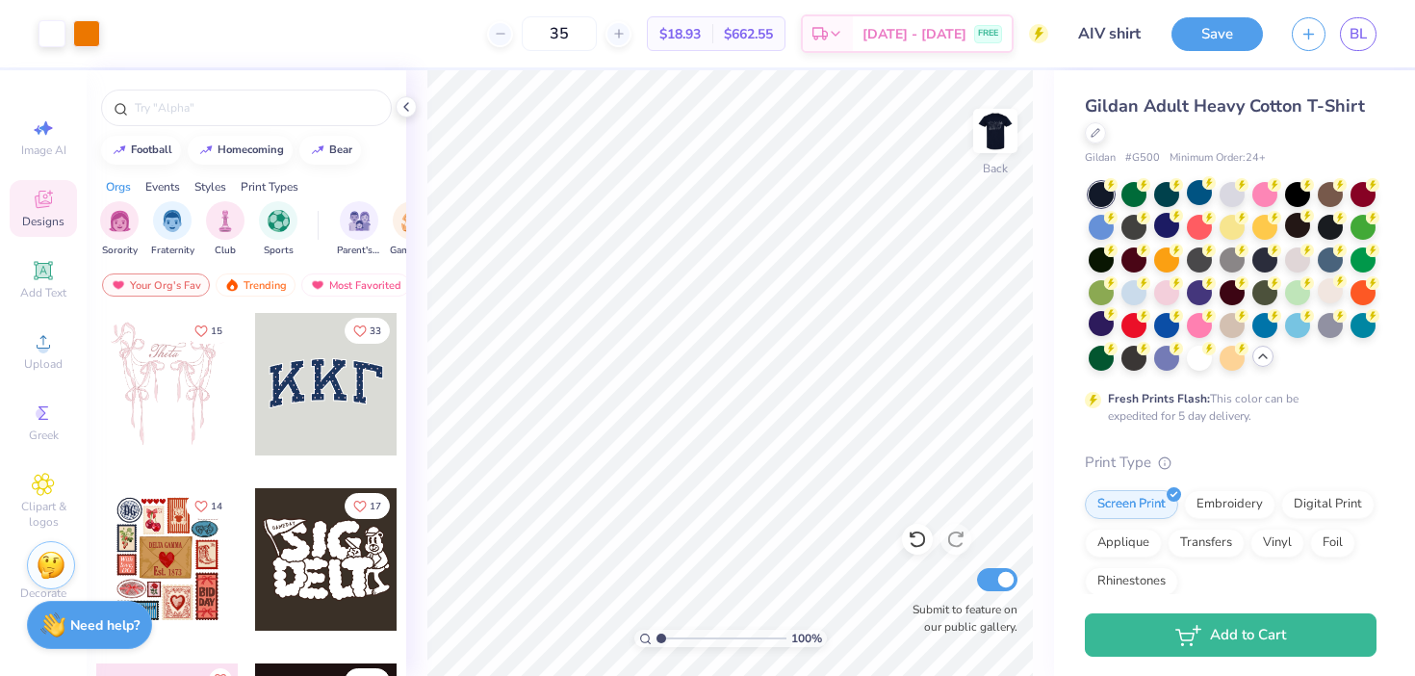
type input "35"
